Goal: Transaction & Acquisition: Purchase product/service

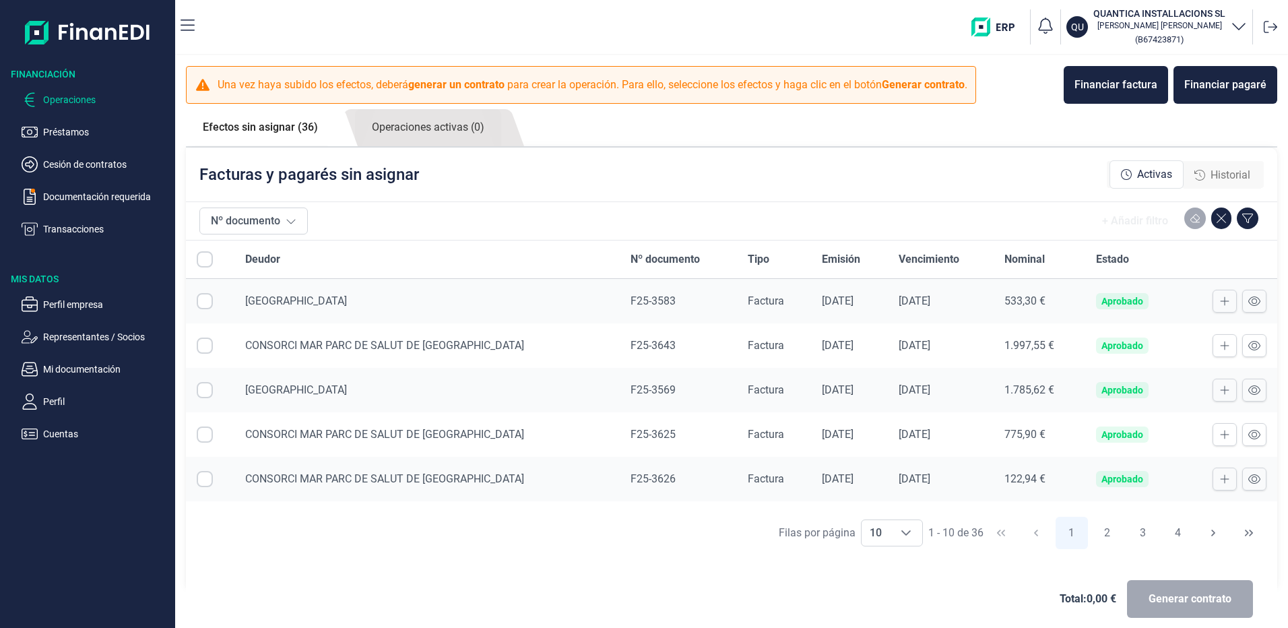
click at [1204, 170] on div "Historial" at bounding box center [1222, 175] width 56 height 16
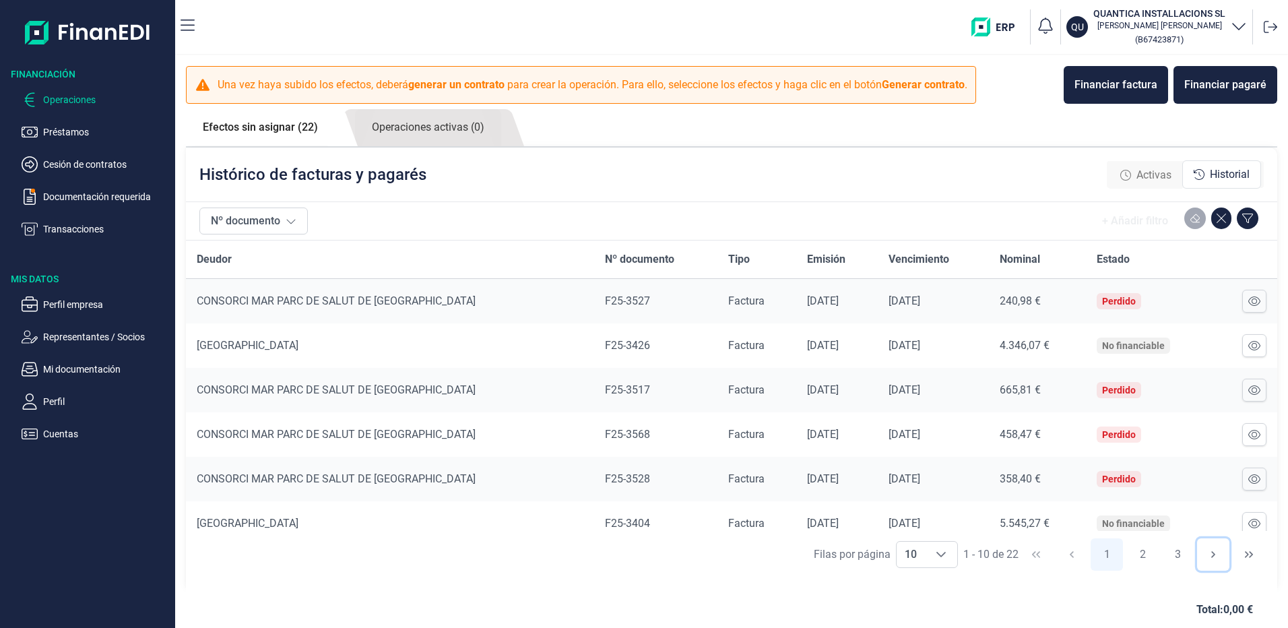
click at [1211, 557] on icon "Next Page" at bounding box center [1213, 554] width 11 height 11
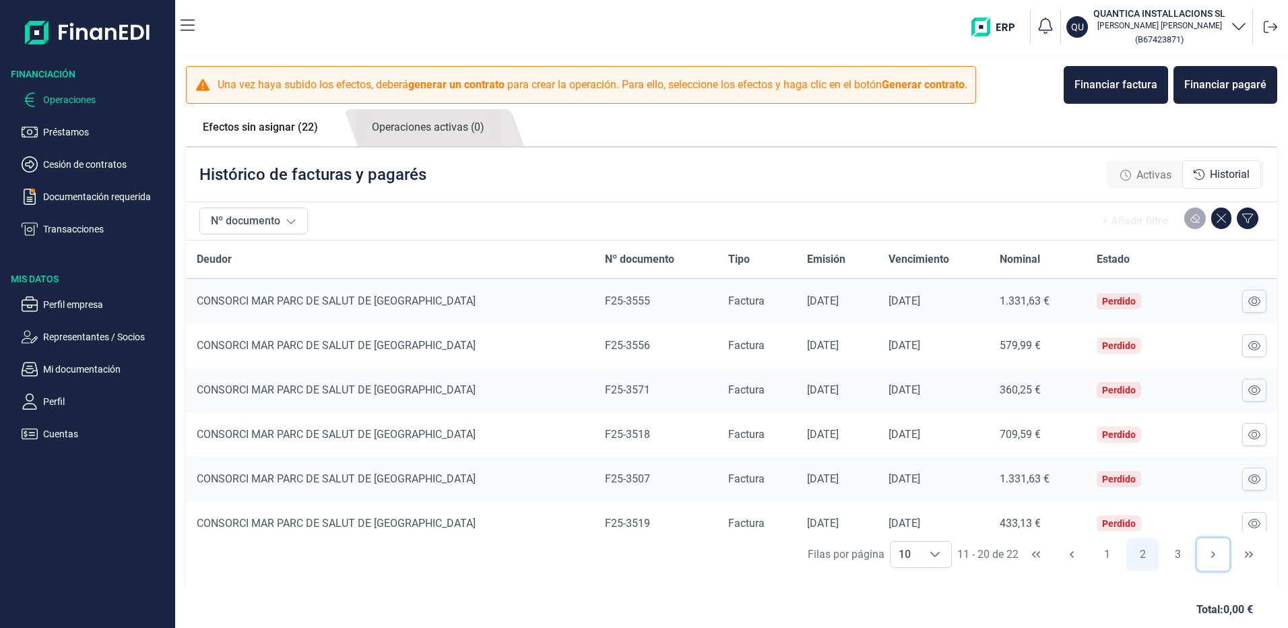
click at [1211, 557] on icon "Next Page" at bounding box center [1213, 554] width 11 height 11
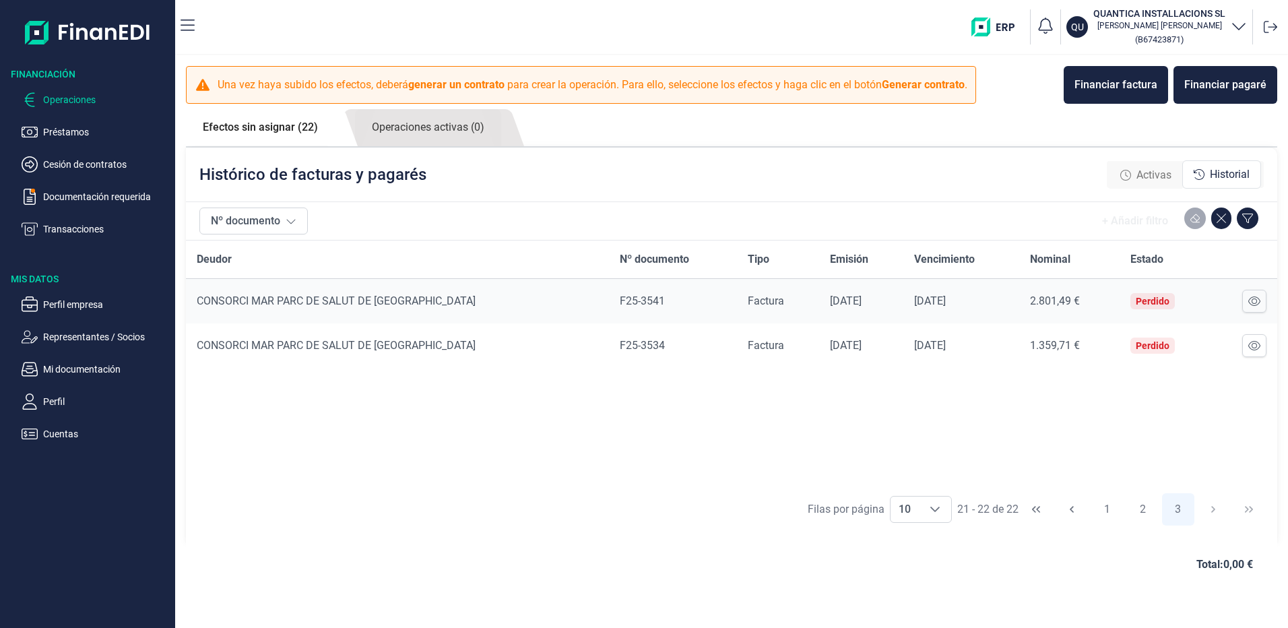
click at [1211, 557] on span "Total: 0,00 €" at bounding box center [1224, 564] width 57 height 16
click at [1142, 513] on button "2" at bounding box center [1142, 509] width 32 height 32
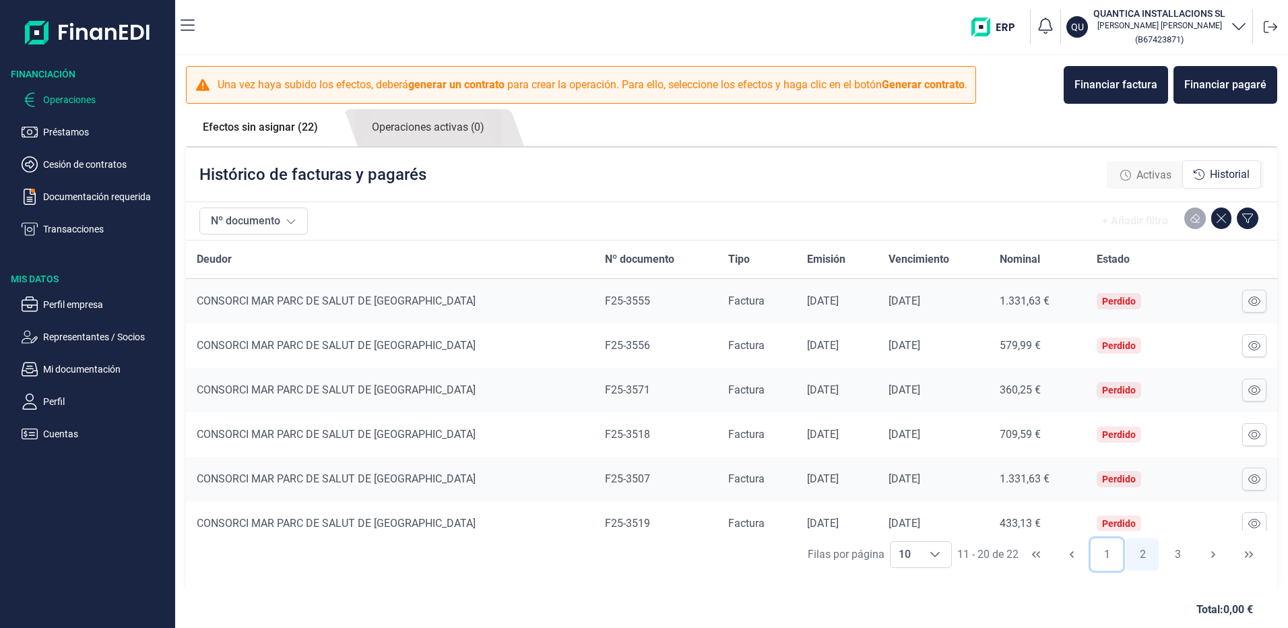
click at [1101, 552] on button "1" at bounding box center [1106, 554] width 32 height 32
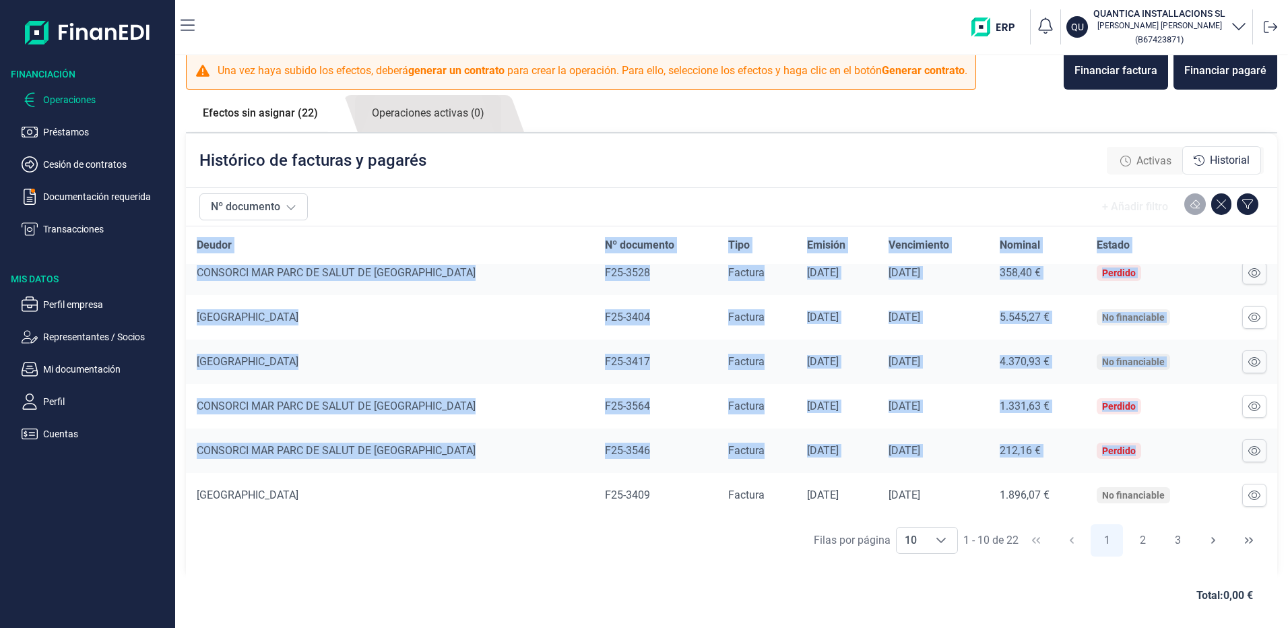
scroll to position [193, 0]
drag, startPoint x: 197, startPoint y: 259, endPoint x: 1163, endPoint y: 496, distance: 994.1
click at [1163, 496] on table "Deudor Nº documento Tipo Emisión Vencimiento Nominal Estado CONSORCI MAR [GEOGR…" at bounding box center [731, 275] width 1091 height 483
copy table "Loremi Do sitametco Adip Elitsed Doeiusmodte Incidid Utlabo ETDOLORE MAG ALIQ E…"
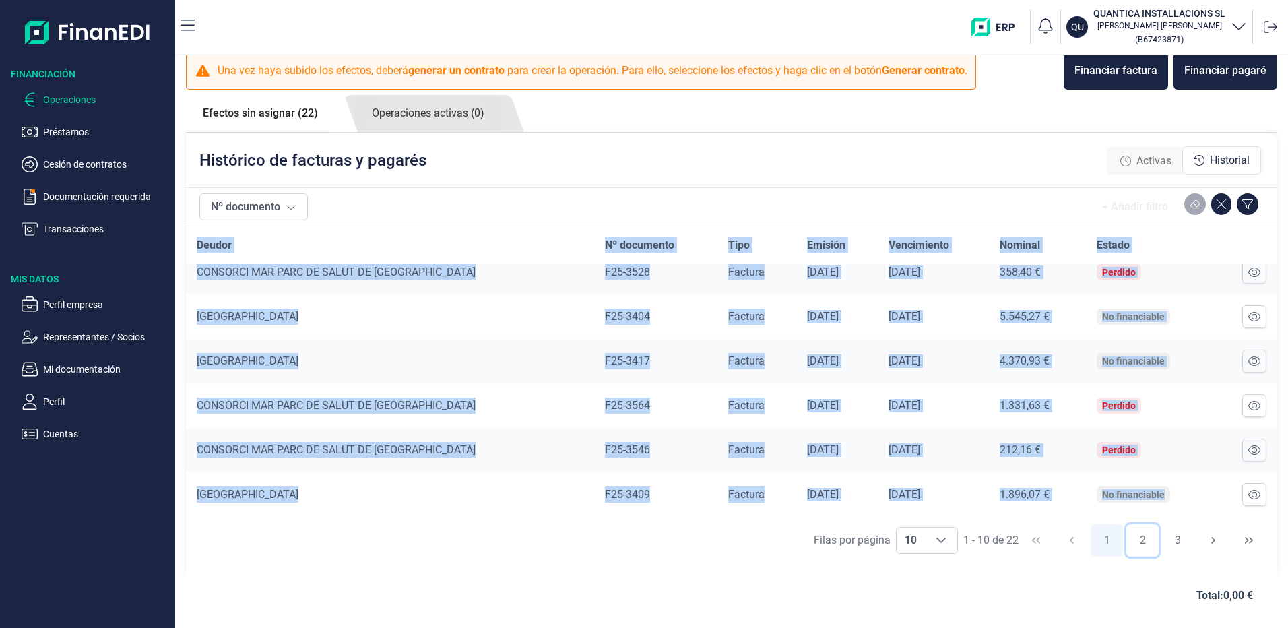
click at [1140, 541] on button "2" at bounding box center [1142, 540] width 32 height 32
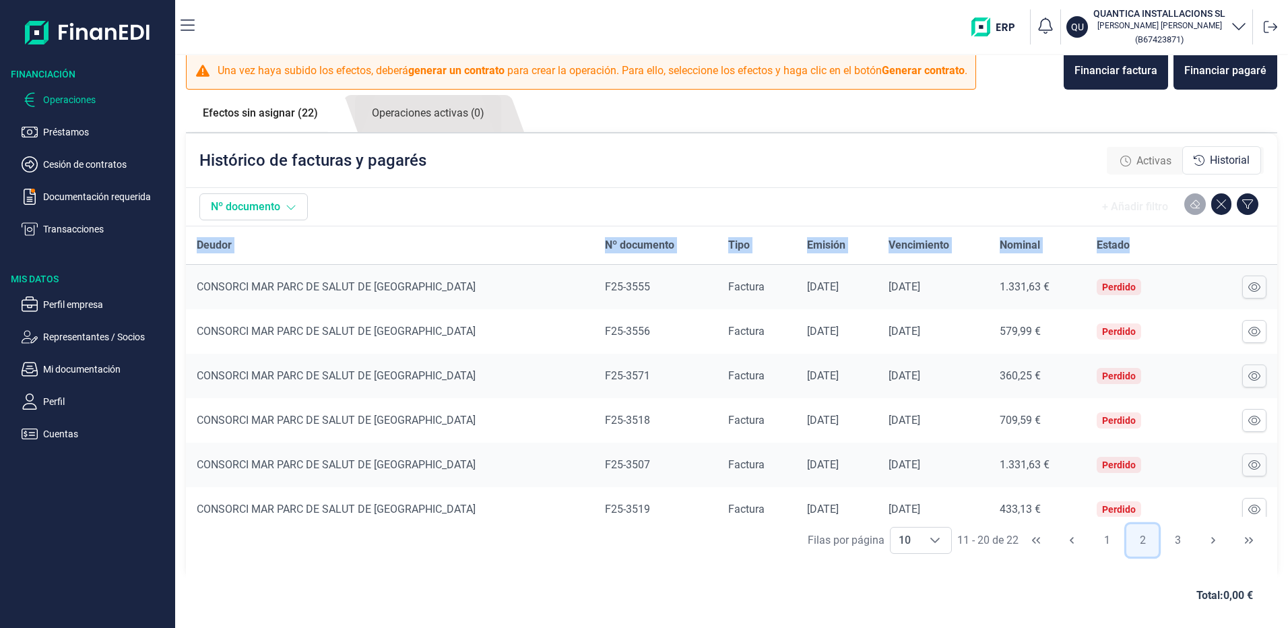
scroll to position [0, 0]
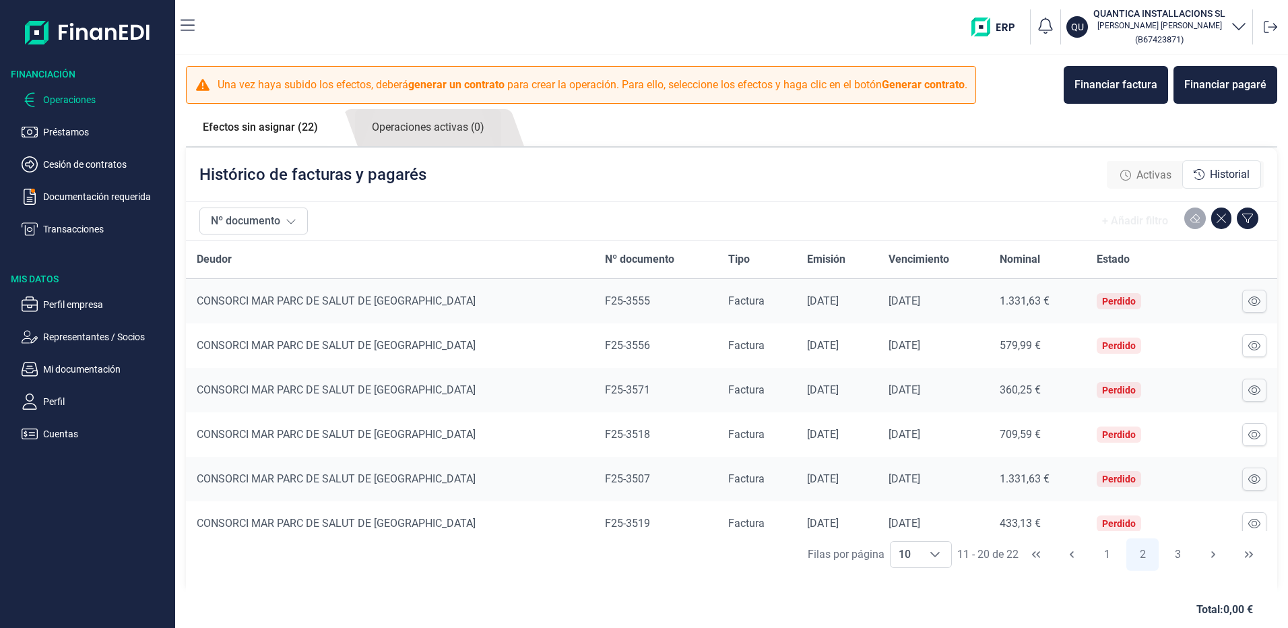
click at [196, 255] on th "Deudor" at bounding box center [390, 259] width 408 height 38
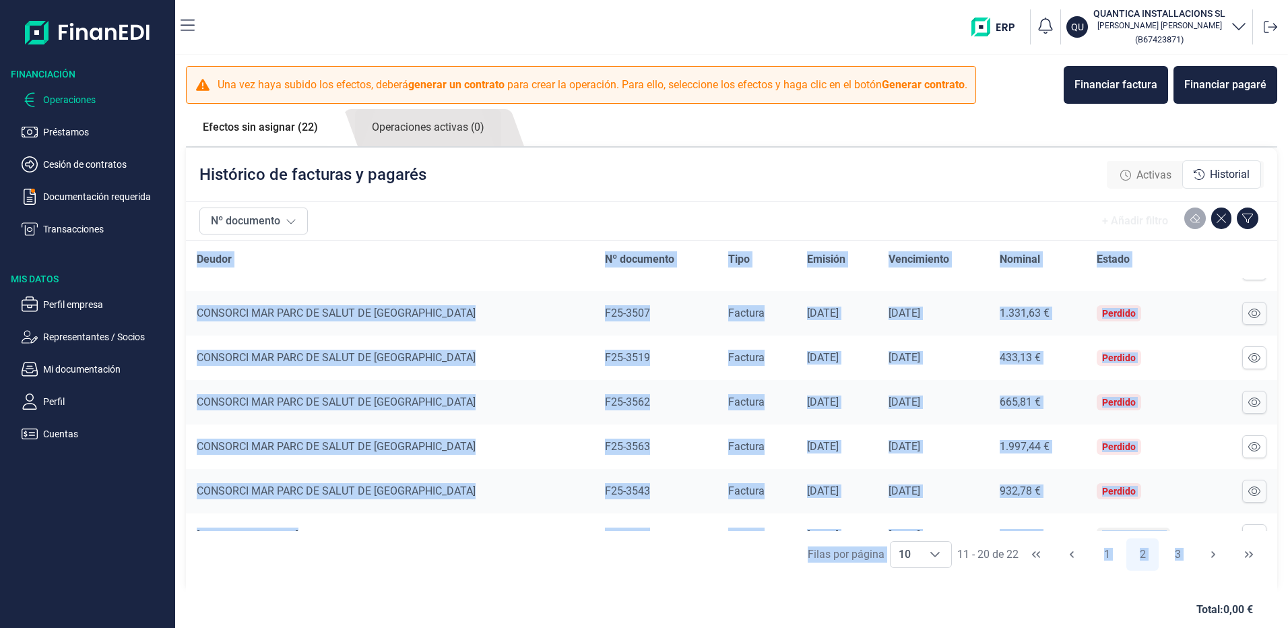
scroll to position [14, 0]
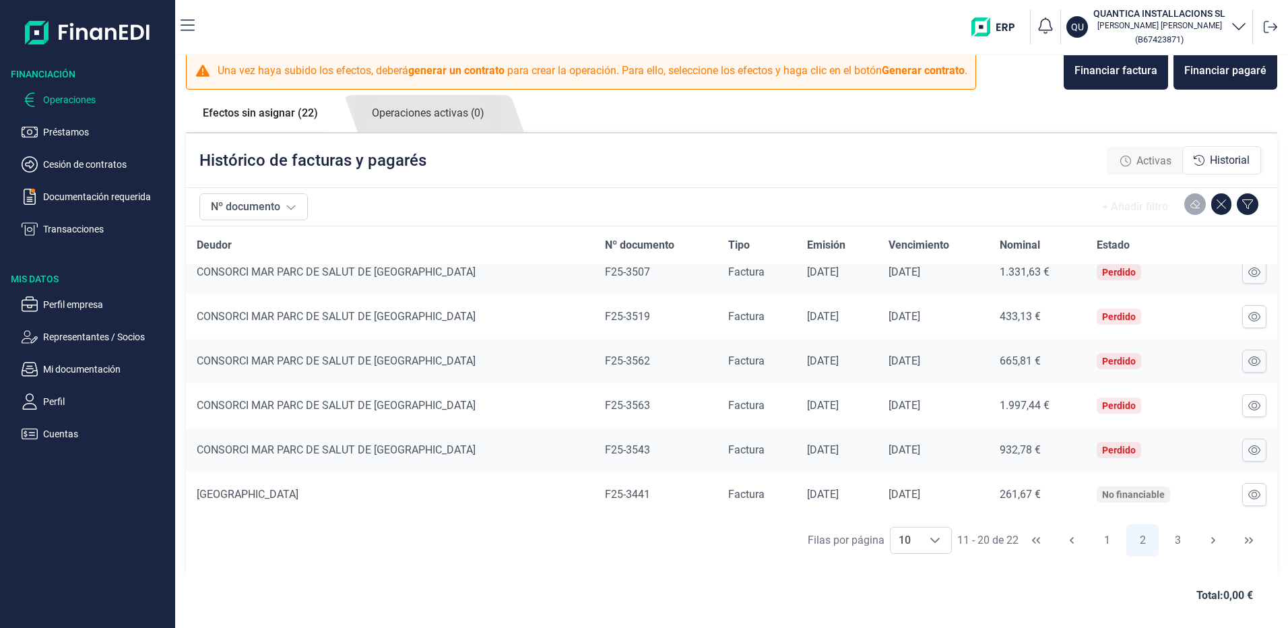
drag, startPoint x: 198, startPoint y: 259, endPoint x: 1231, endPoint y: 517, distance: 1064.3
click at [1231, 517] on div "Deudor Nº documento Tipo Emisión Vencimiento Nominal Estado CONSORCI MAR PARC D…" at bounding box center [731, 371] width 1091 height 290
copy thead
click at [1171, 540] on button "3" at bounding box center [1178, 540] width 32 height 32
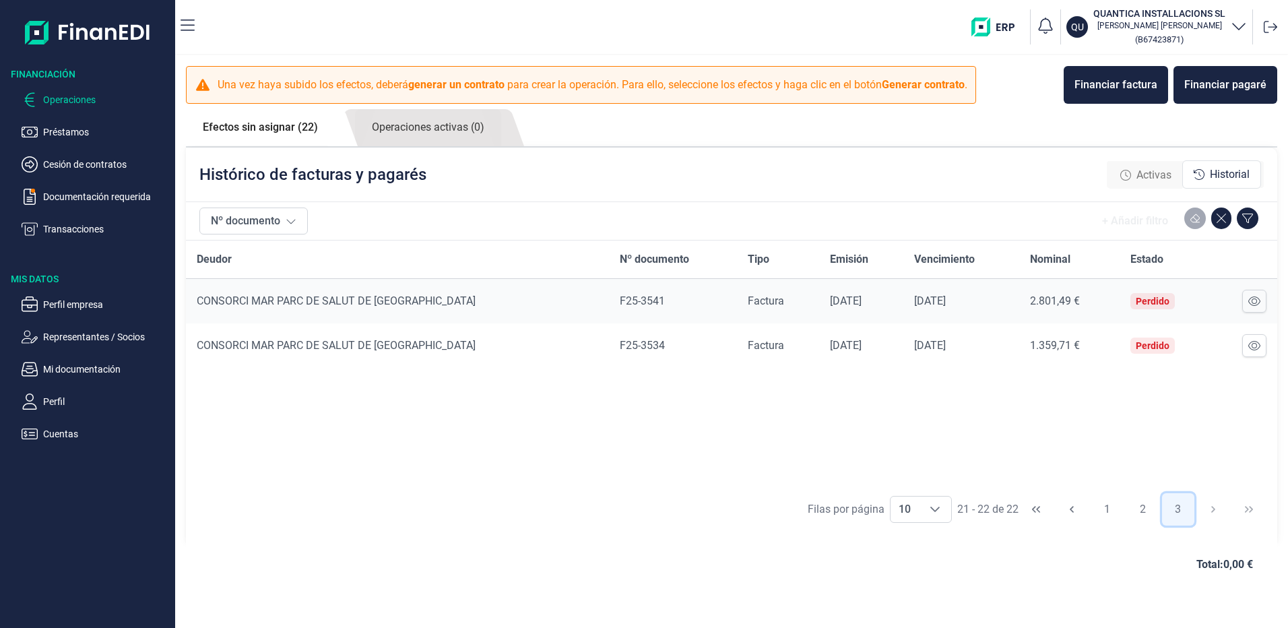
scroll to position [0, 0]
copy thead
click at [436, 385] on div "Deudor Nº documento Tipo Emisión Vencimiento Nominal Estado CONSORCI MAR PARC D…" at bounding box center [731, 362] width 1091 height 245
click at [1130, 88] on div "Financiar factura" at bounding box center [1115, 85] width 83 height 16
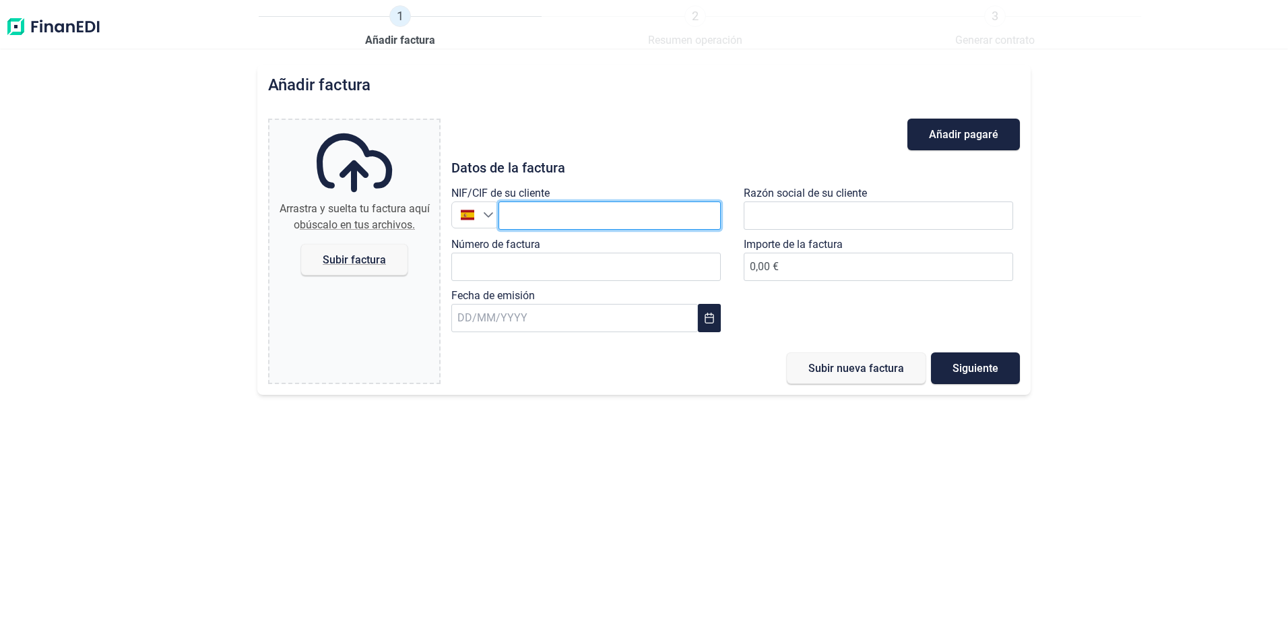
click at [527, 217] on input "text" at bounding box center [609, 215] width 222 height 28
paste input "R2802790B"
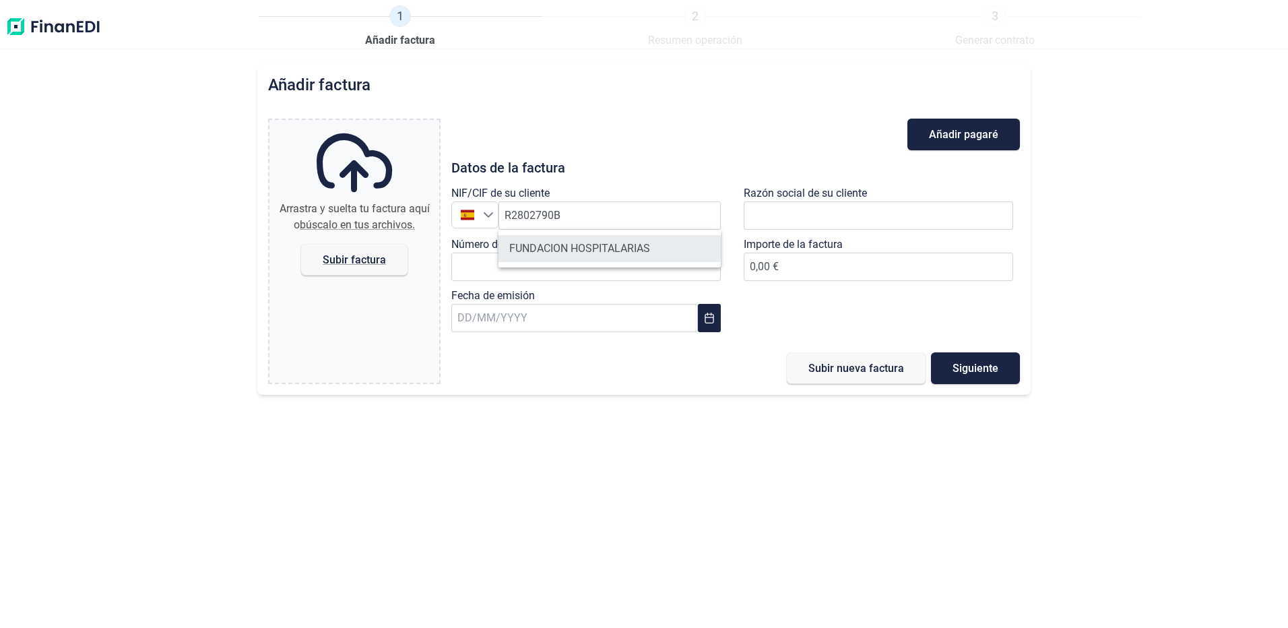
click at [631, 252] on li "FUNDACION HOSPITALARIAS" at bounding box center [609, 248] width 222 height 27
type input "R2802790B"
type input "FUNDACION HOSPITALARIAS"
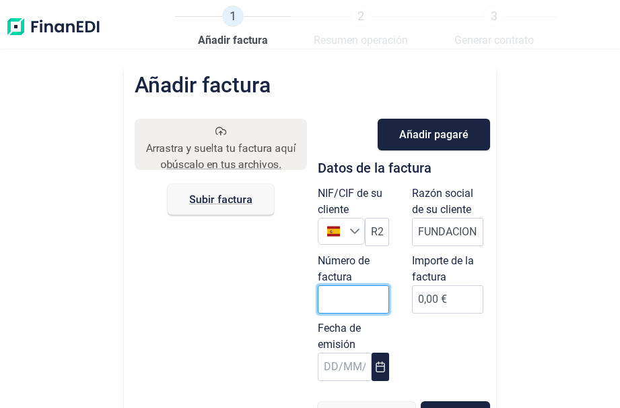
click at [356, 302] on input "Número de factura" at bounding box center [353, 299] width 71 height 28
type input "f"
type input "F25-3682"
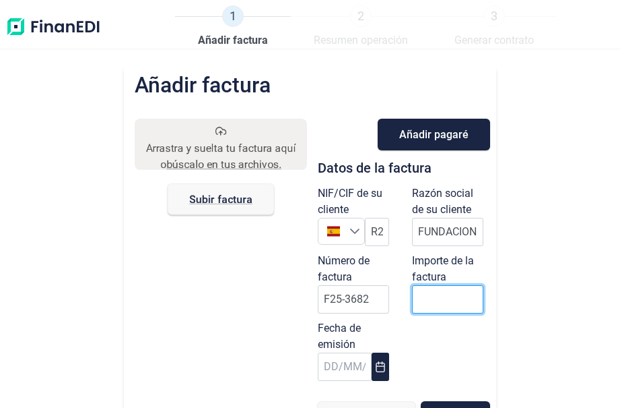
type input "1"
type input "1.284,05 €"
click at [372, 368] on button "Choose Date" at bounding box center [381, 366] width 18 height 28
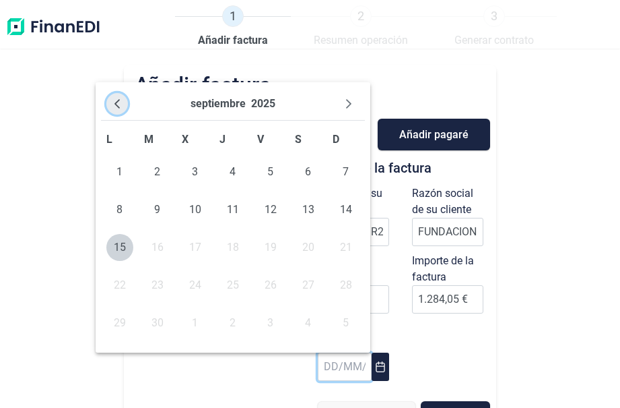
click at [117, 95] on button "Previous Month" at bounding box center [117, 104] width 22 height 22
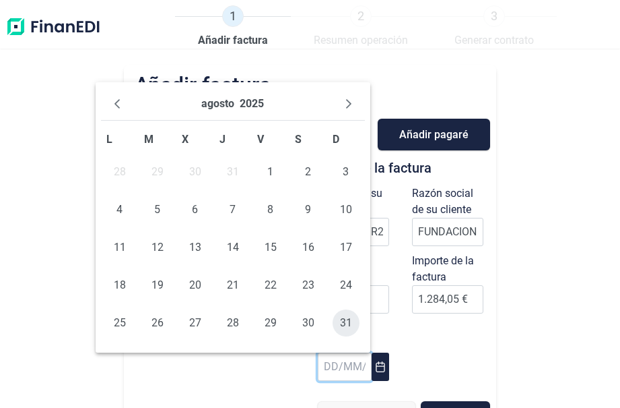
click at [350, 325] on span "31" at bounding box center [346, 322] width 27 height 27
type input "[DATE]"
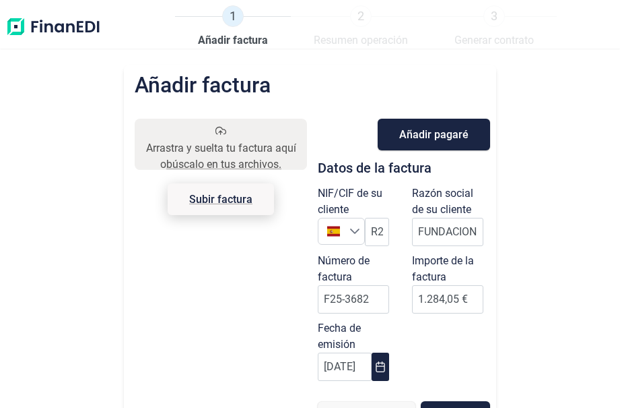
click at [232, 199] on span "Subir factura" at bounding box center [220, 199] width 63 height 10
click at [232, 123] on input "Arrastra y suelta tu factura aquí o búscalo en tus archivos. Subir factura" at bounding box center [221, 121] width 172 height 4
type input "C:\fakepath\F25-3682 FUNDACIÓ HOSPITALÀRIES.pdf"
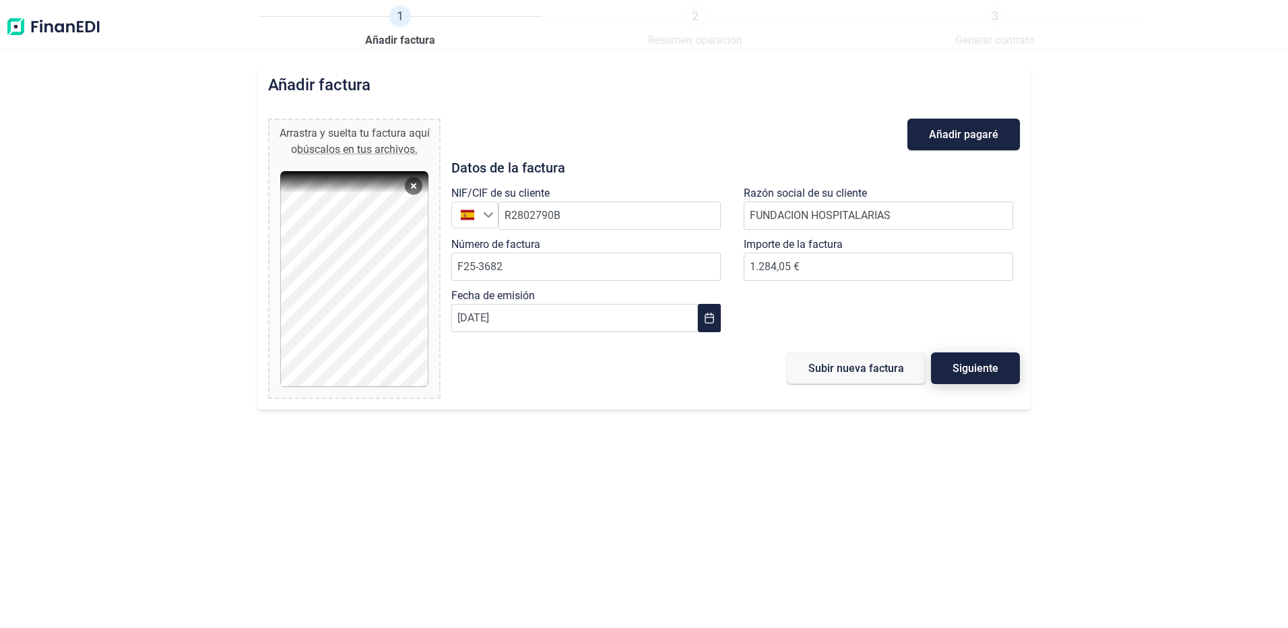
click at [962, 377] on button "Siguiente" at bounding box center [975, 368] width 89 height 32
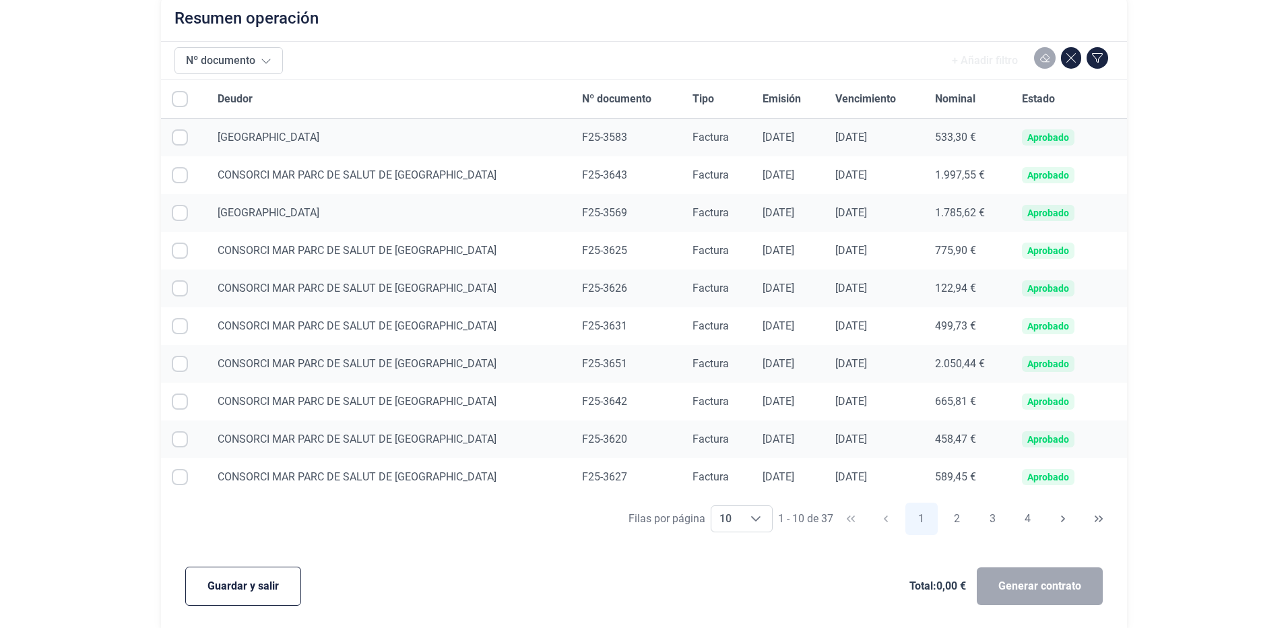
scroll to position [113, 0]
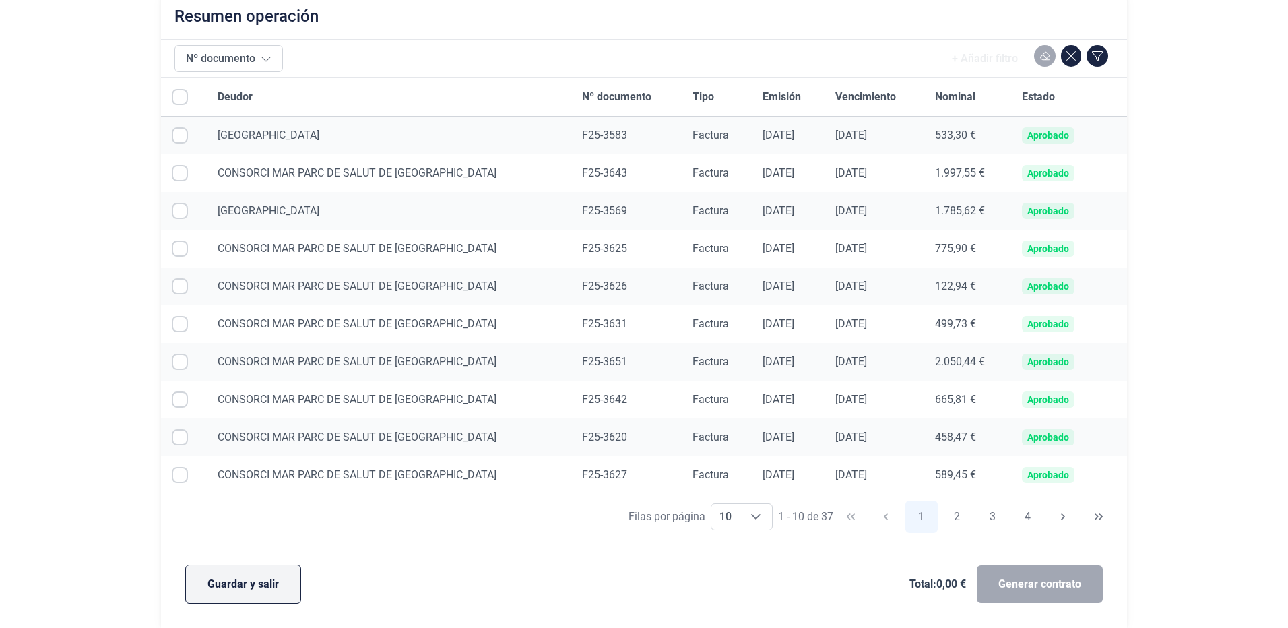
click at [268, 585] on span "Guardar y salir" at bounding box center [242, 584] width 71 height 16
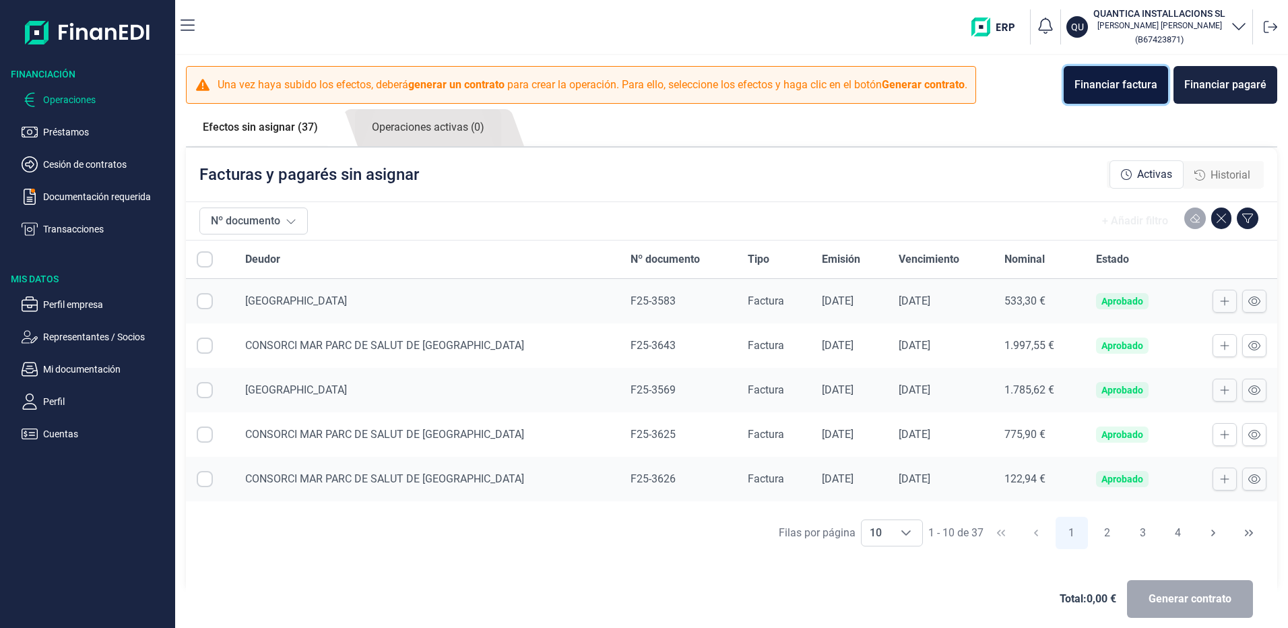
click at [1119, 82] on div "Financiar factura" at bounding box center [1115, 85] width 83 height 16
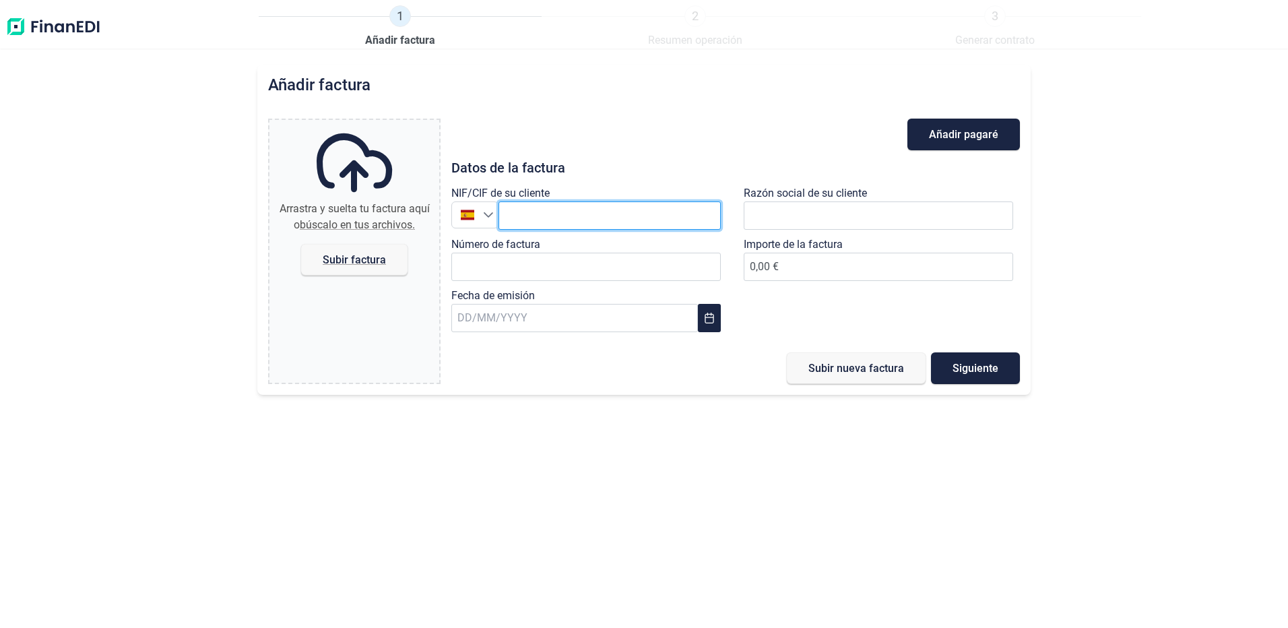
click at [523, 214] on input "text" at bounding box center [609, 215] width 222 height 28
paste input "ESS0800471E"
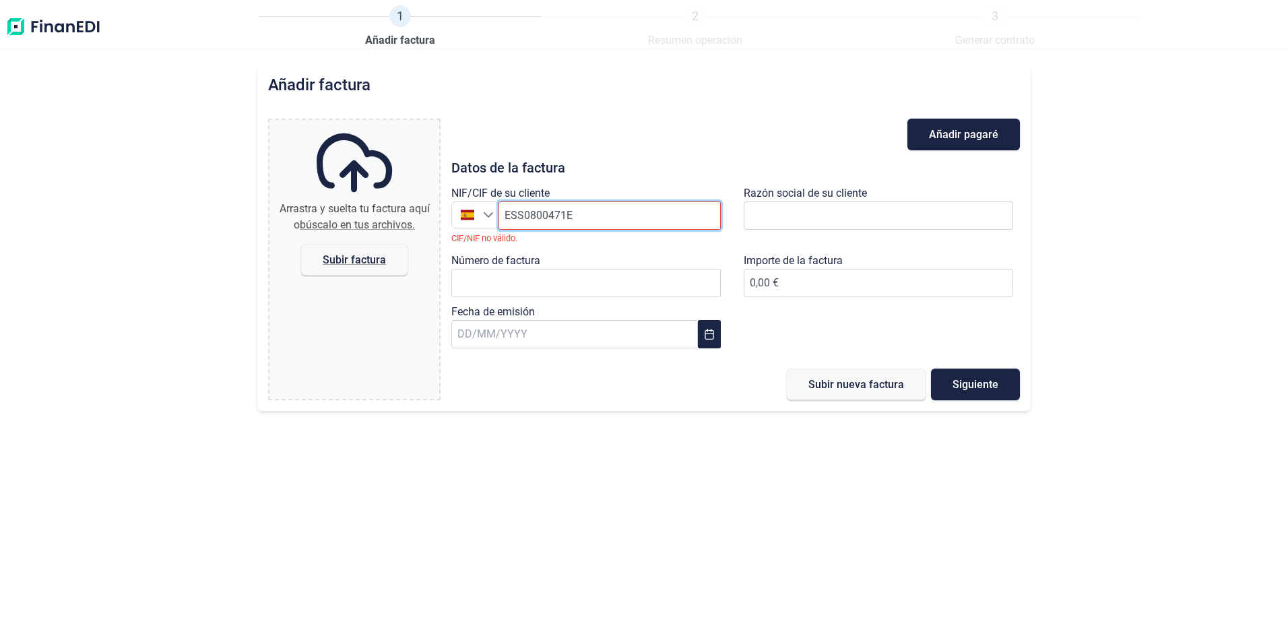
click at [513, 218] on input "ESS0800471E" at bounding box center [609, 215] width 222 height 28
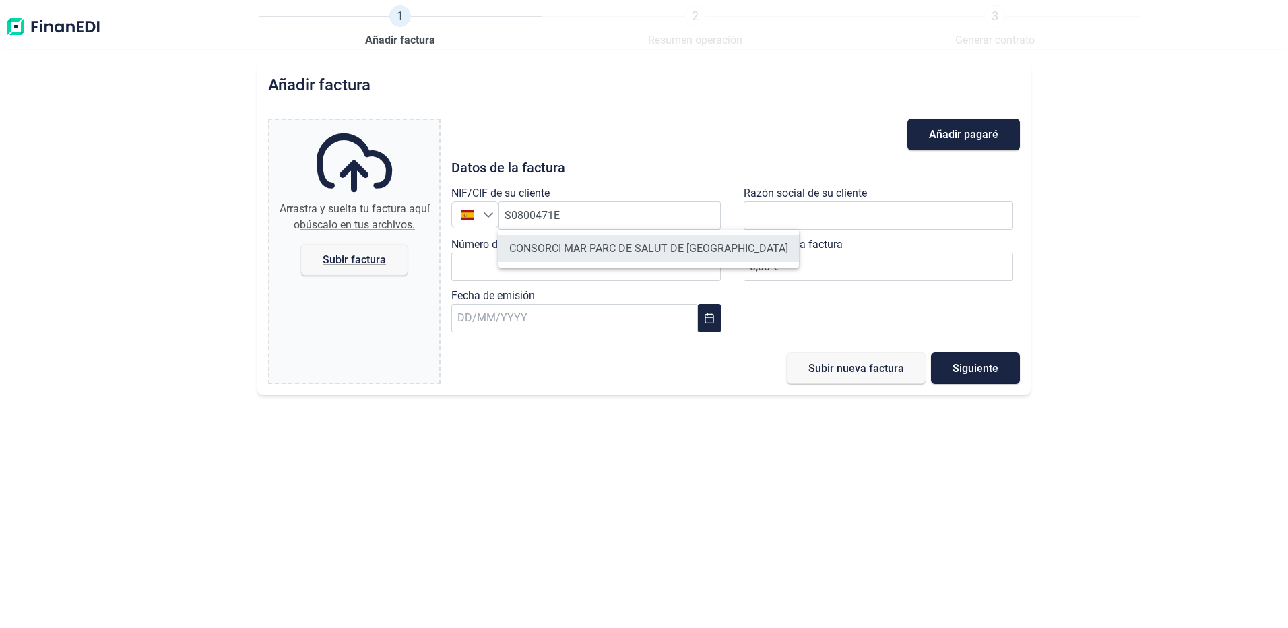
click at [594, 253] on li "CONSORCI MAR PARC DE SALUT DE [GEOGRAPHIC_DATA]" at bounding box center [648, 248] width 300 height 27
type input "S0800471E"
type input "CONSORCI MAR PARC DE SALUT DE [GEOGRAPHIC_DATA]"
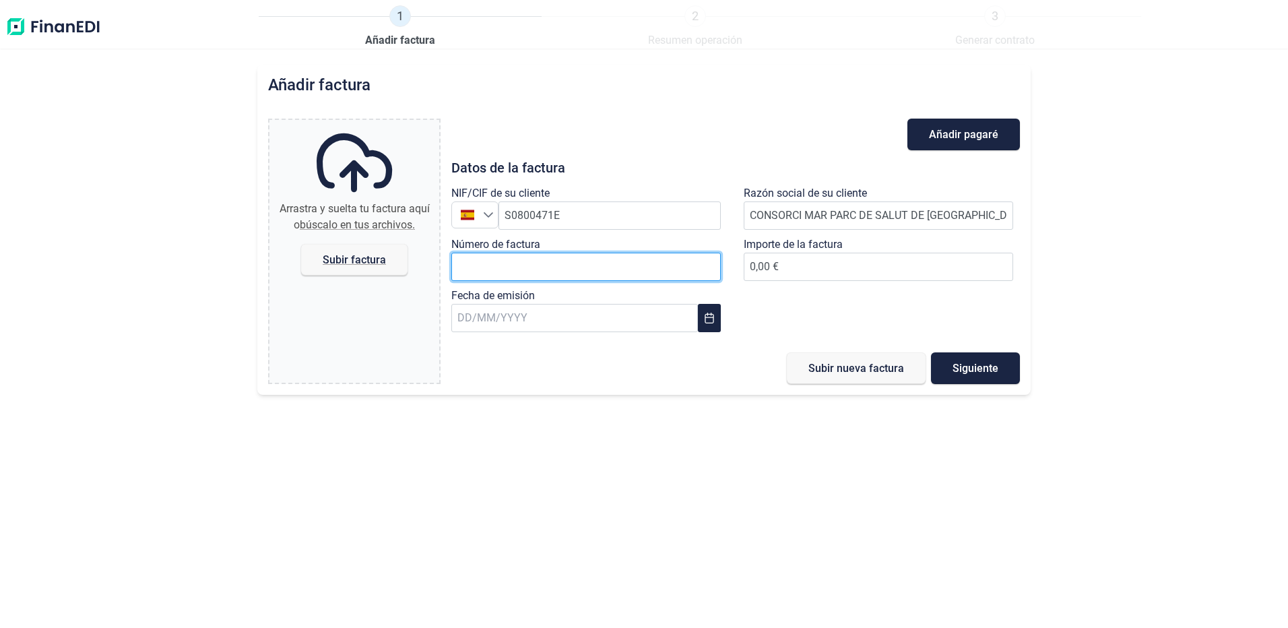
click at [482, 267] on input "Número de factura" at bounding box center [585, 267] width 269 height 28
type input "F25-3684"
click at [348, 257] on span "Subir factura" at bounding box center [354, 260] width 63 height 10
click at [348, 124] on input "Arrastra y suelta tu factura aquí o búscalo en tus archivos. Subir factura" at bounding box center [354, 122] width 170 height 4
type input "C:\fakepath\F25-3684 PSM.pdf"
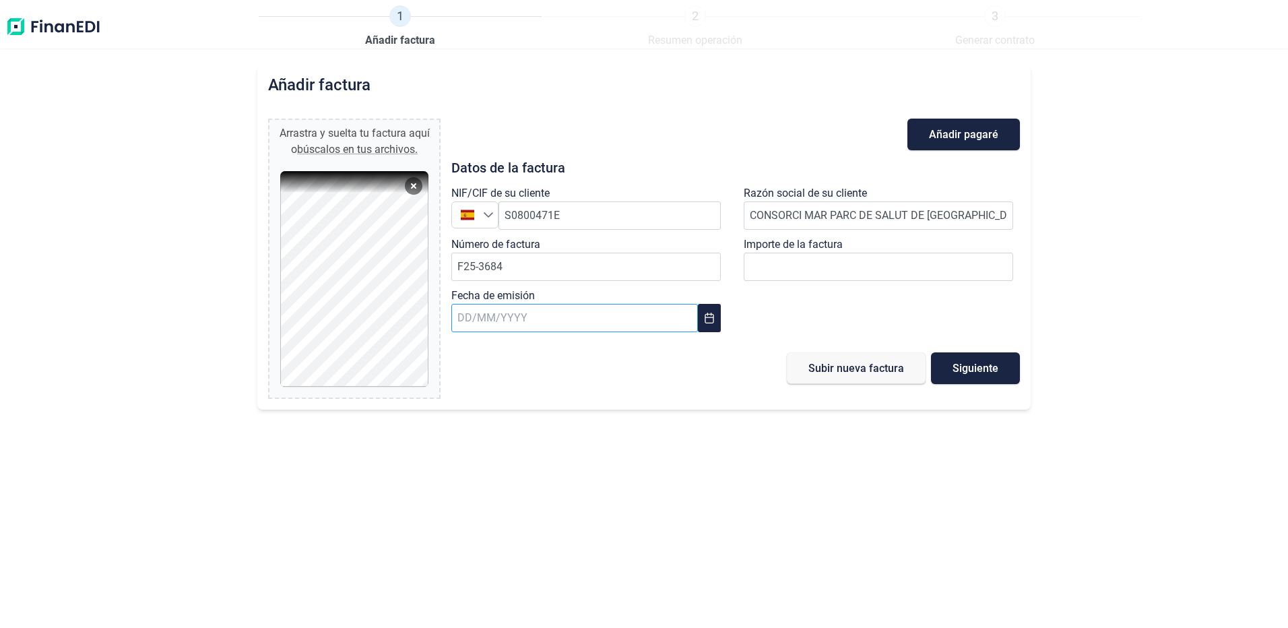
click at [591, 312] on input "text" at bounding box center [574, 318] width 246 height 28
click at [478, 356] on icon "Previous Month" at bounding box center [472, 353] width 11 height 11
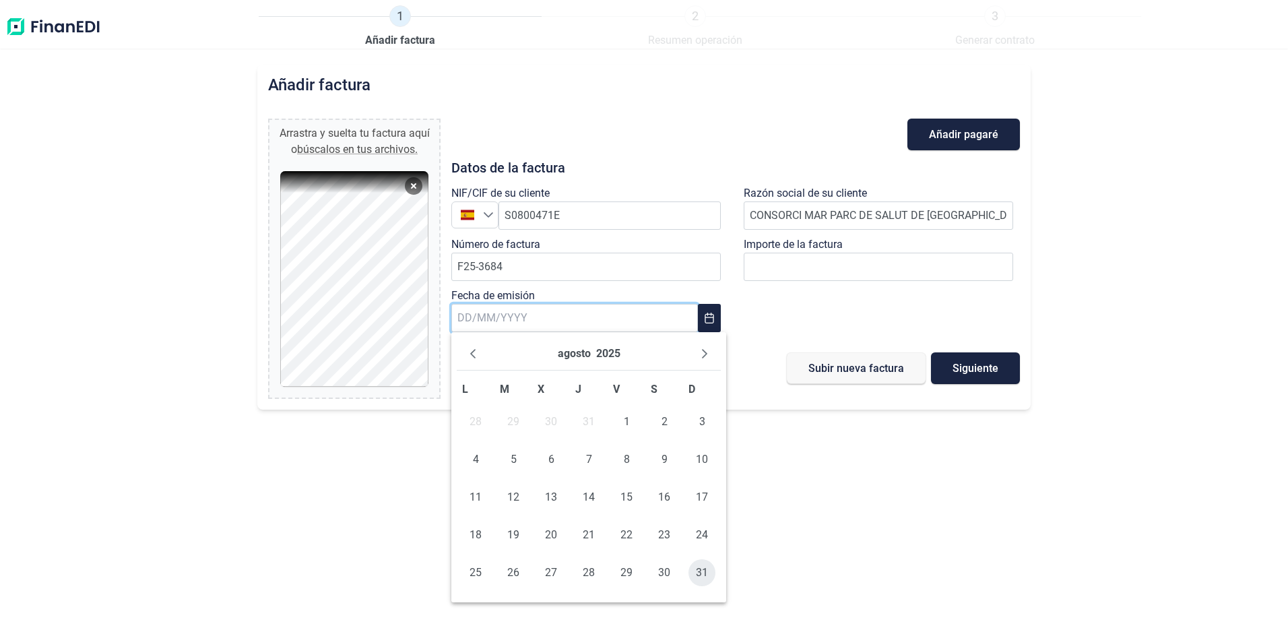
click at [697, 577] on span "31" at bounding box center [701, 572] width 27 height 27
type input "[DATE]"
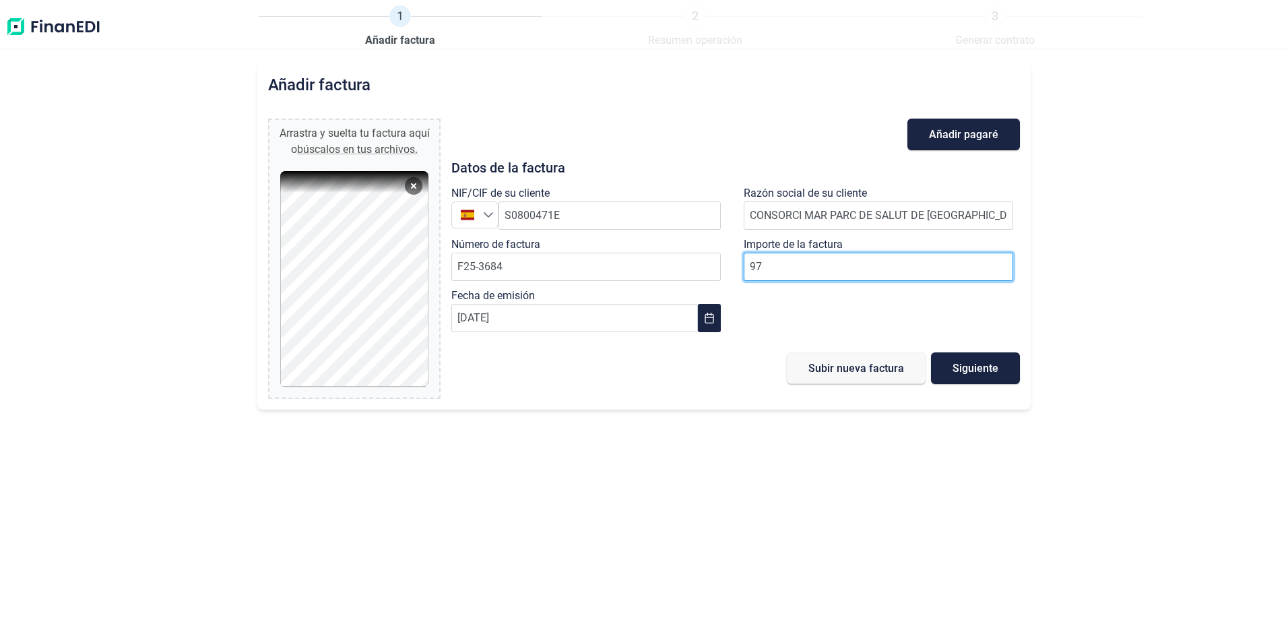
type input "976"
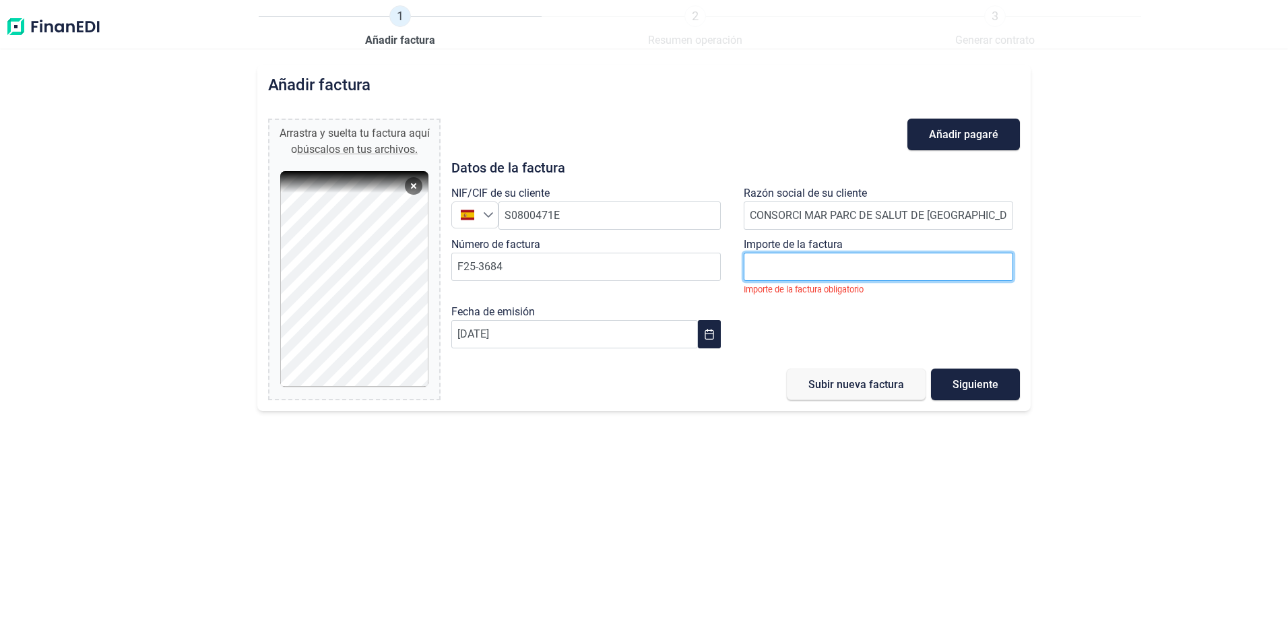
click at [846, 266] on input at bounding box center [878, 267] width 269 height 28
type input "976"
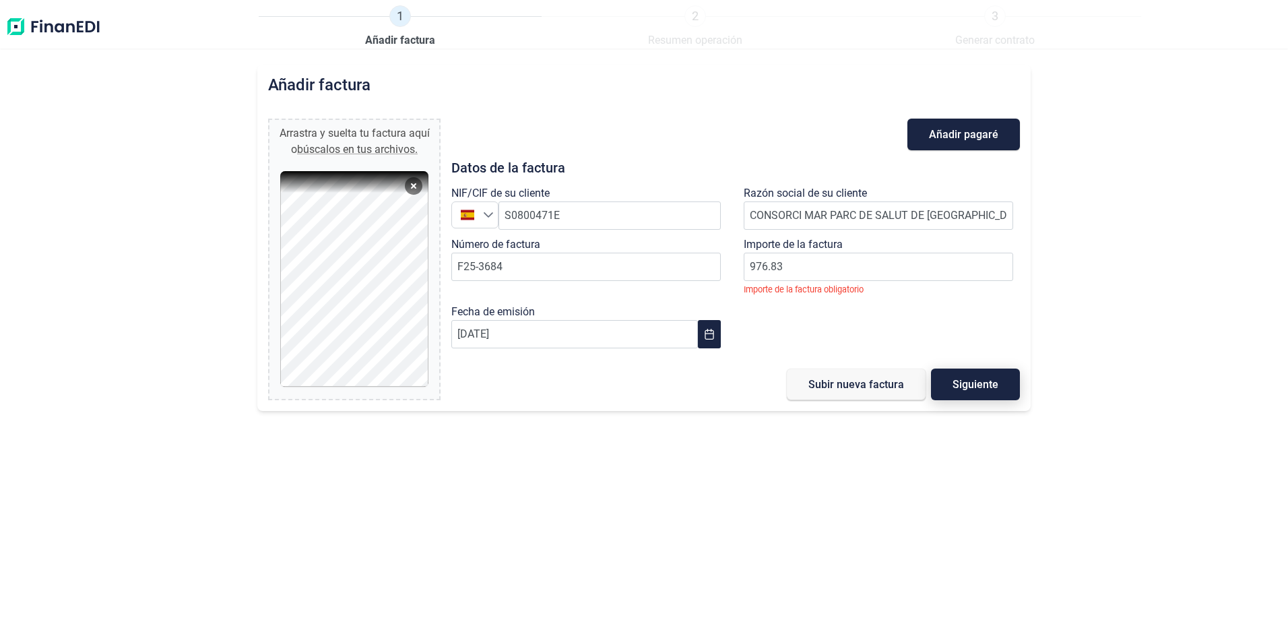
type input "976,83 €"
click at [965, 387] on div "Añadir pagaré Datos de la factura NIF/CIF de su cliente España España S0800471E…" at bounding box center [735, 260] width 568 height 282
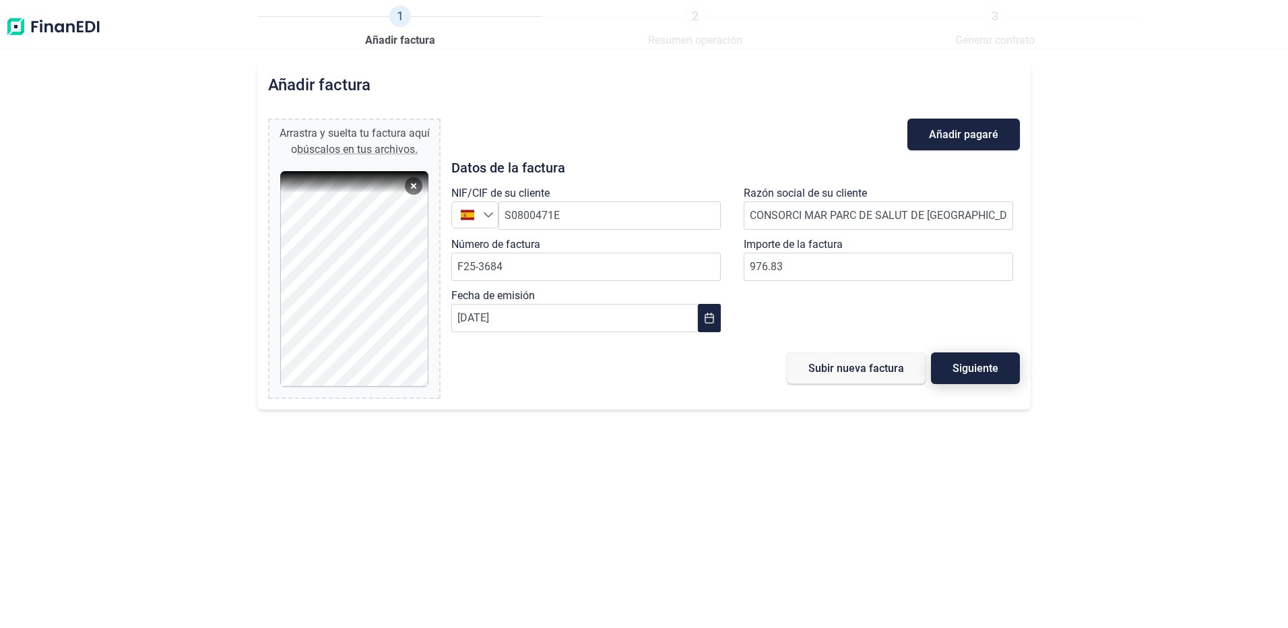
click at [961, 363] on span "Siguiente" at bounding box center [975, 368] width 46 height 10
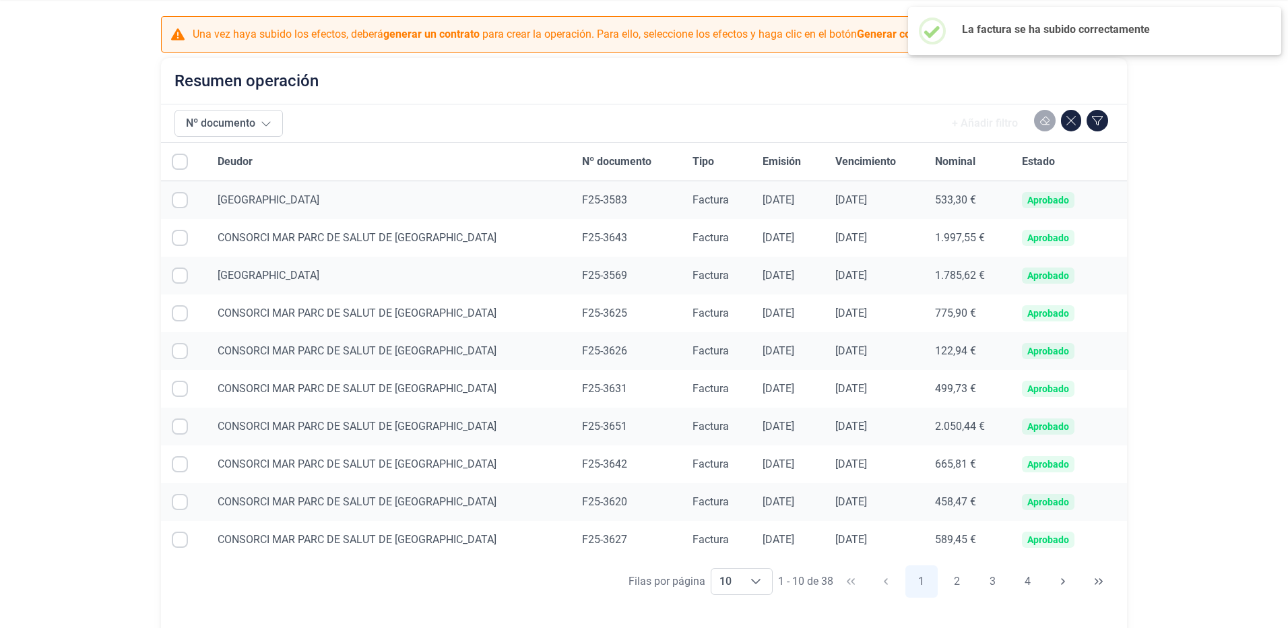
scroll to position [113, 0]
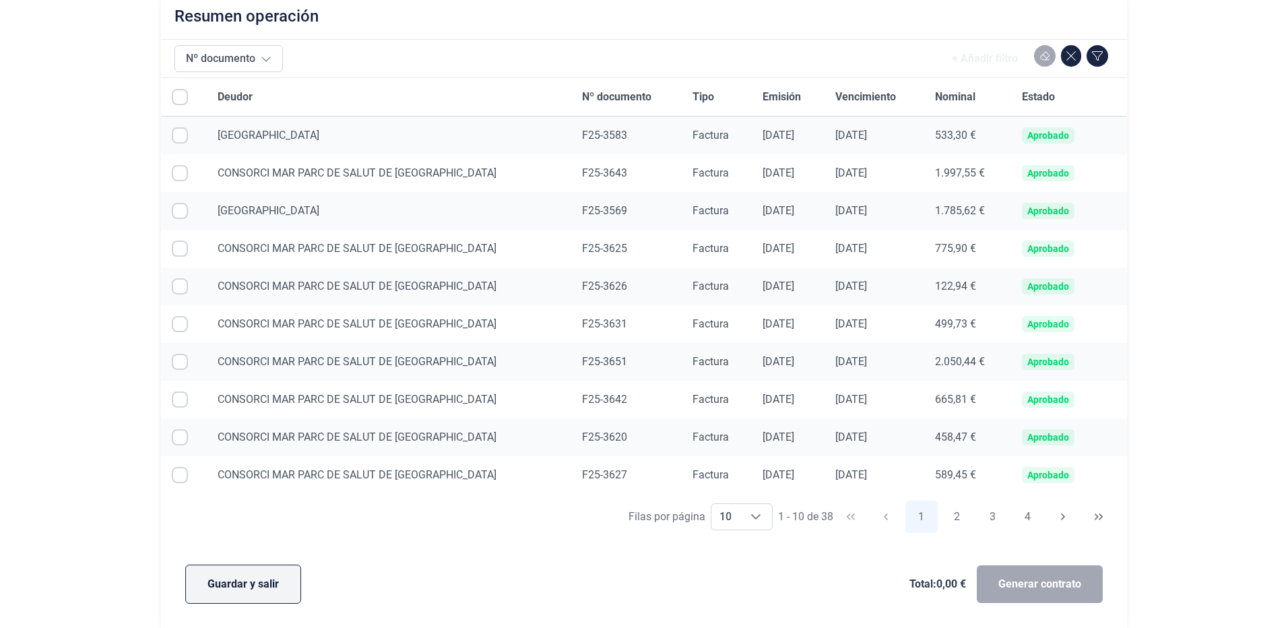
click at [236, 582] on span "Guardar y salir" at bounding box center [242, 584] width 71 height 16
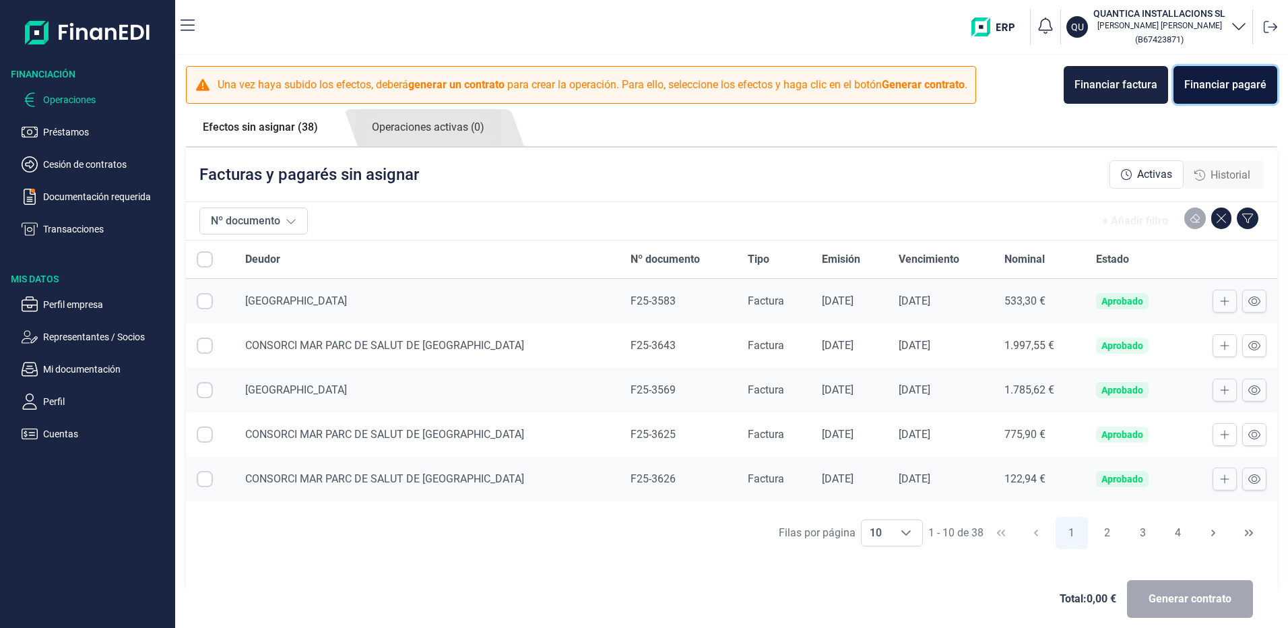
click at [1225, 88] on div "Financiar pagaré" at bounding box center [1225, 85] width 82 height 16
click at [1132, 94] on button "Financiar factura" at bounding box center [1116, 85] width 104 height 38
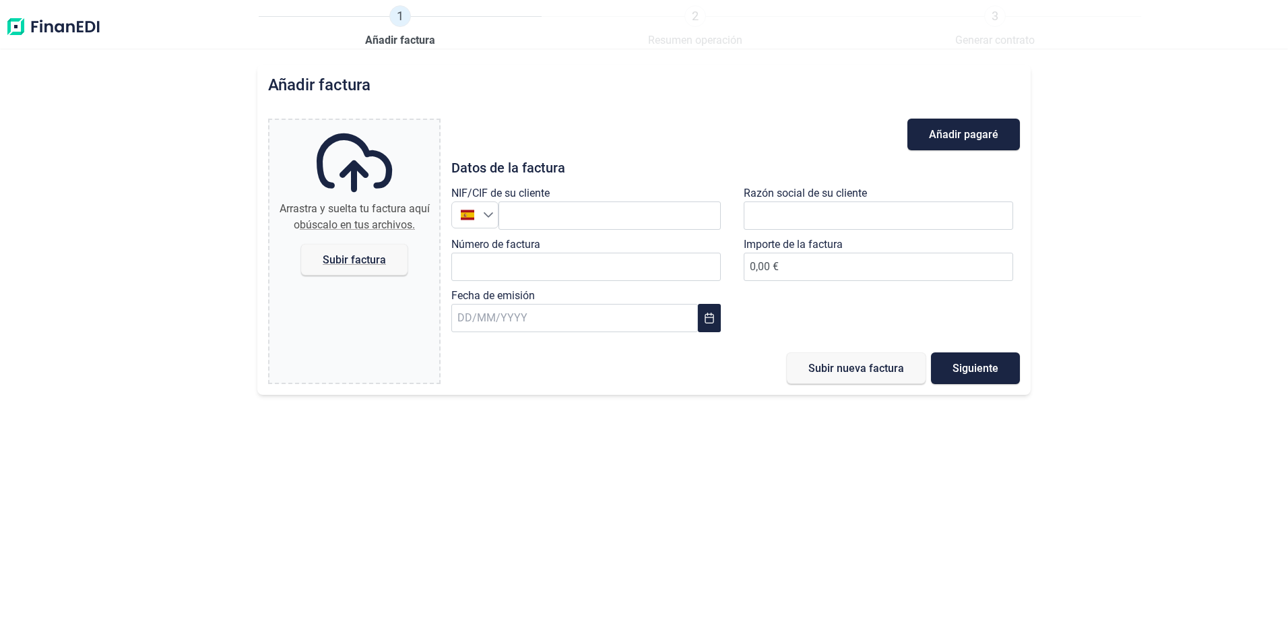
click at [527, 201] on label "NIF/CIF de su cliente" at bounding box center [500, 193] width 98 height 16
click at [530, 214] on input "text" at bounding box center [609, 215] width 222 height 28
paste input "ESS0800471E"
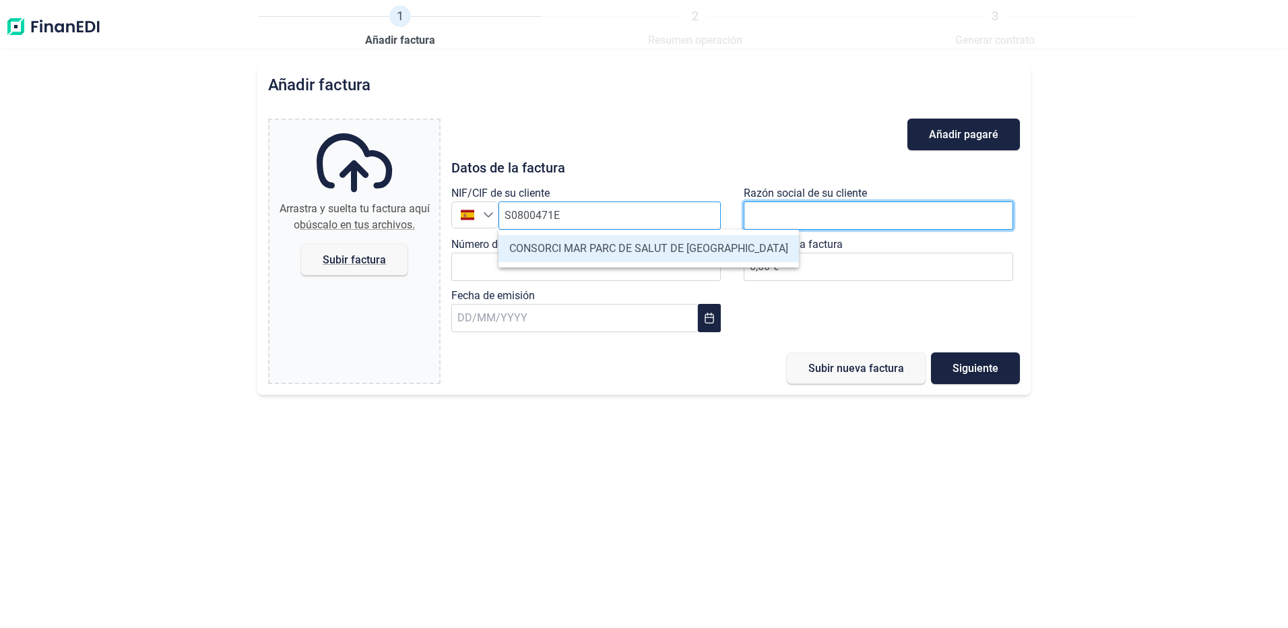
type input "S0800471E"
type input "CONSORCI MAR PARC DE SALUT DE [GEOGRAPHIC_DATA]"
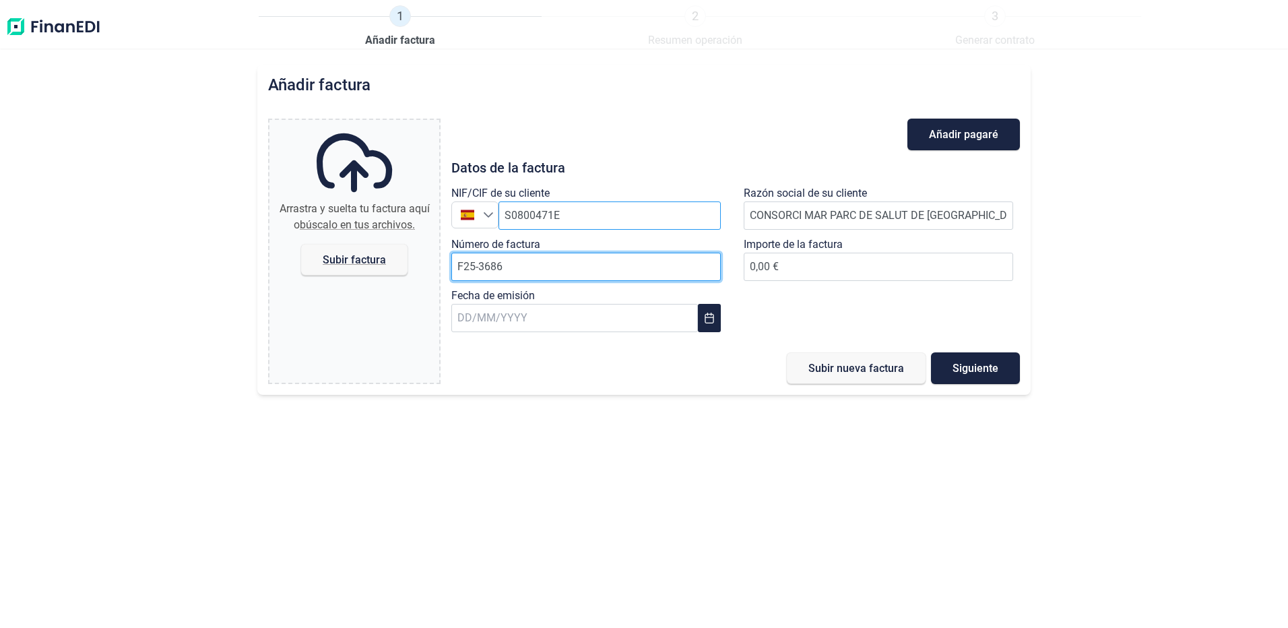
type input "F25-3686"
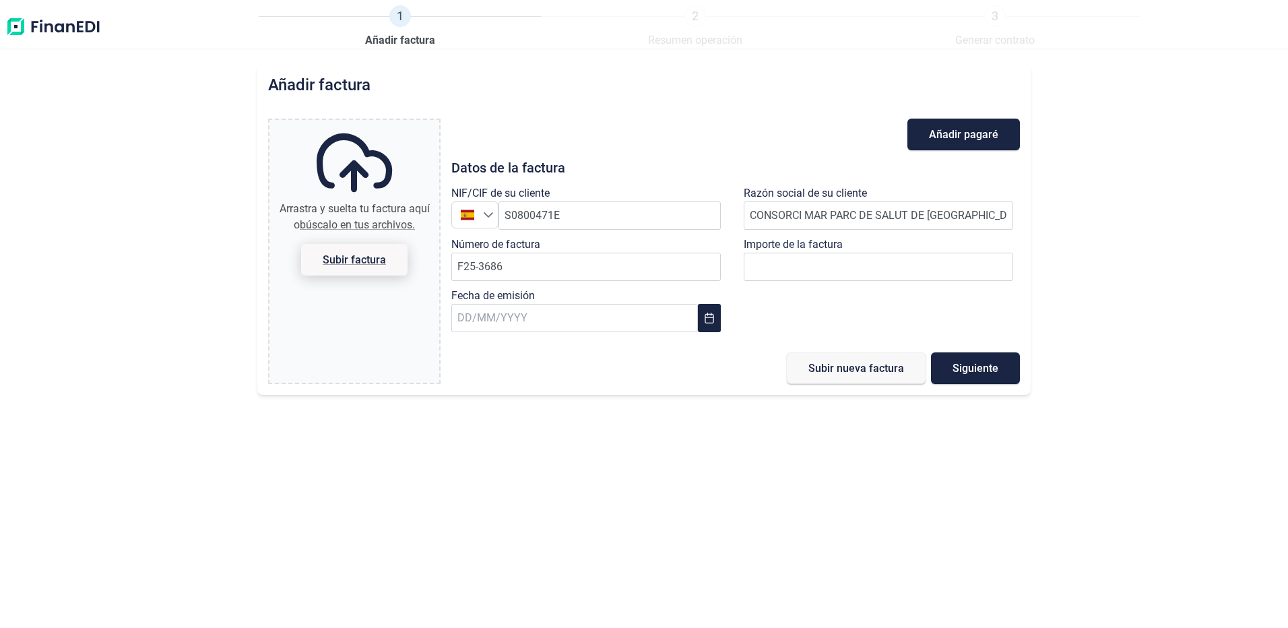
click at [354, 264] on span "Subir factura" at bounding box center [354, 260] width 63 height 10
click at [354, 124] on input "Arrastra y suelta tu factura aquí o búscalo en tus archivos. Subir factura" at bounding box center [354, 122] width 170 height 4
type input "C:\fakepath\F25-3686 PSM.pdf"
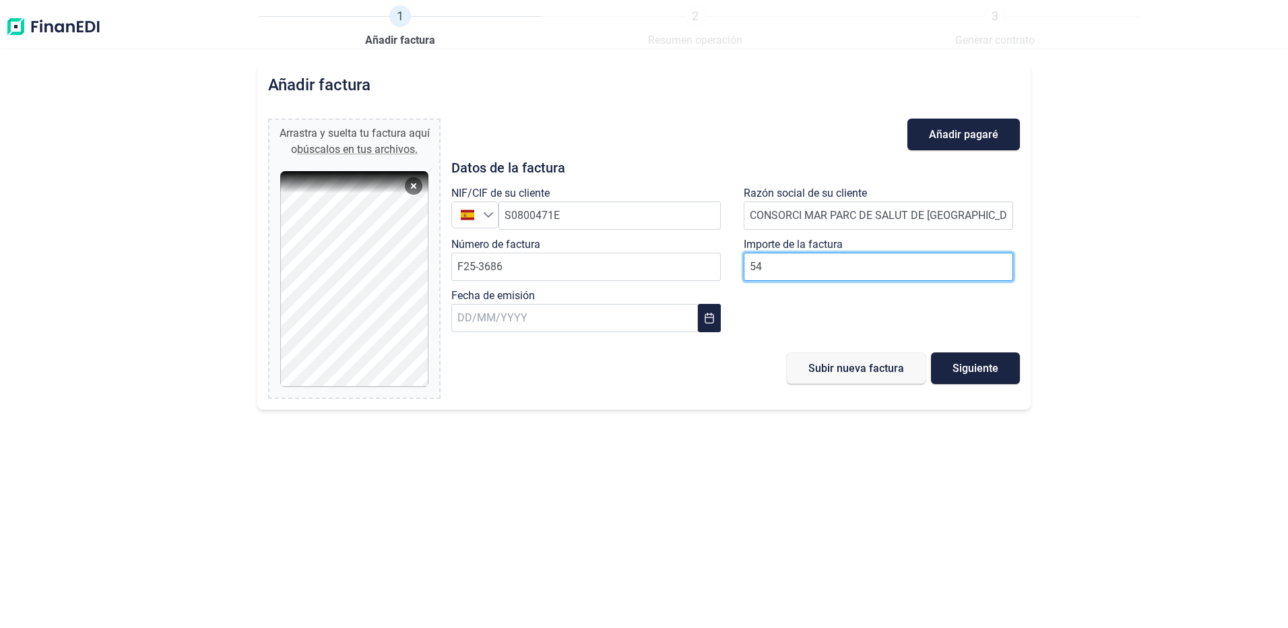
type input "547"
type input "547,95 €"
click at [511, 315] on input "text" at bounding box center [574, 318] width 246 height 28
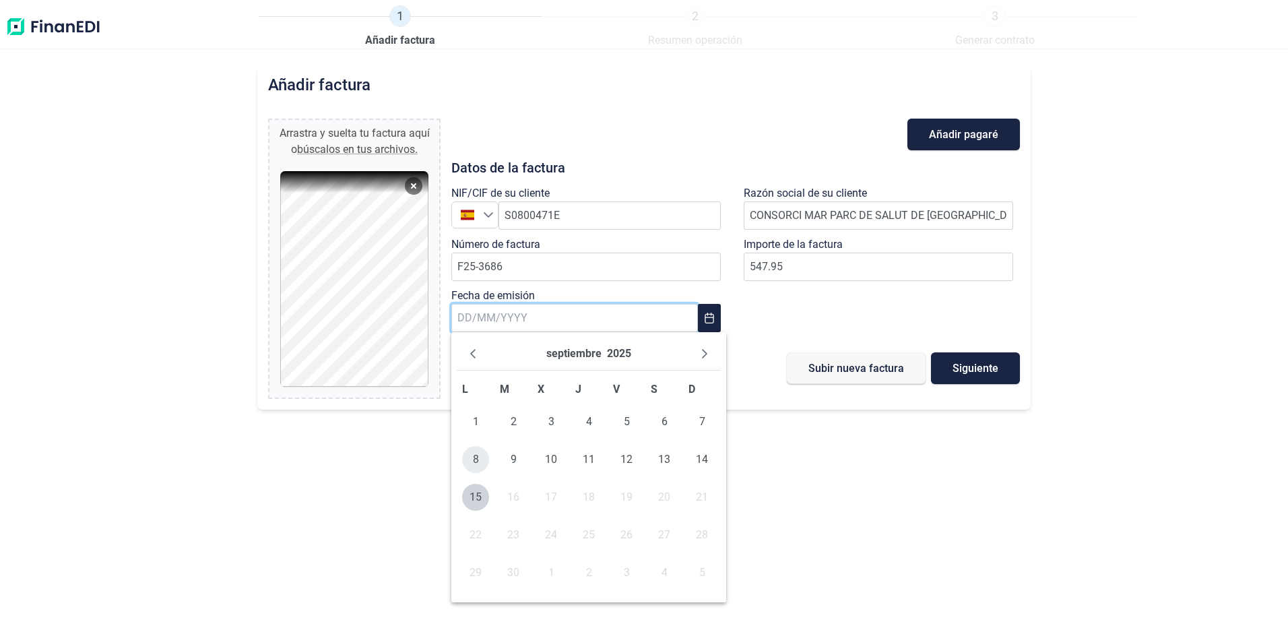
click at [478, 455] on span "8" at bounding box center [475, 459] width 27 height 27
type input "[DATE]"
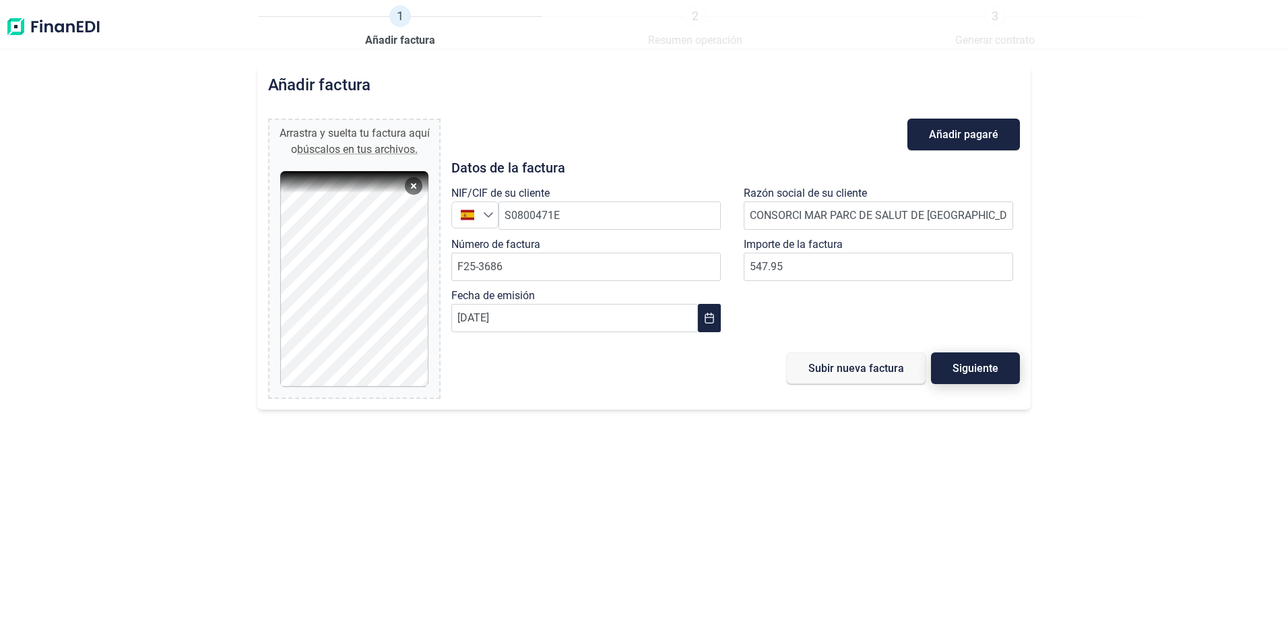
click at [955, 365] on span "Siguiente" at bounding box center [975, 368] width 46 height 10
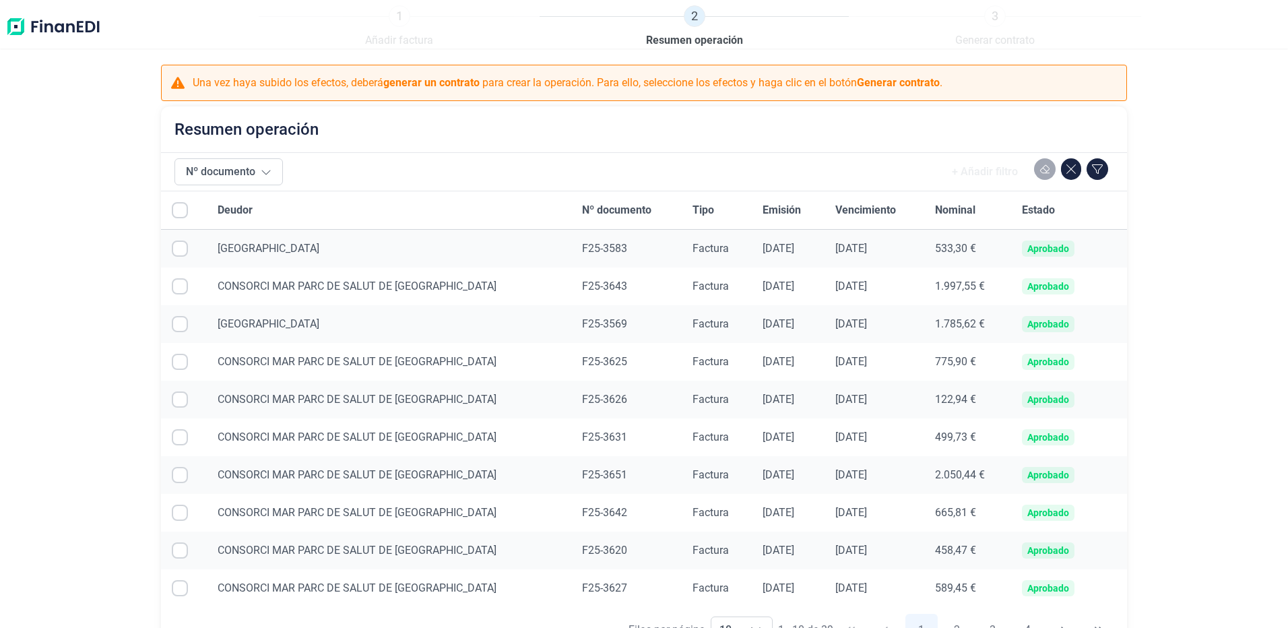
scroll to position [113, 0]
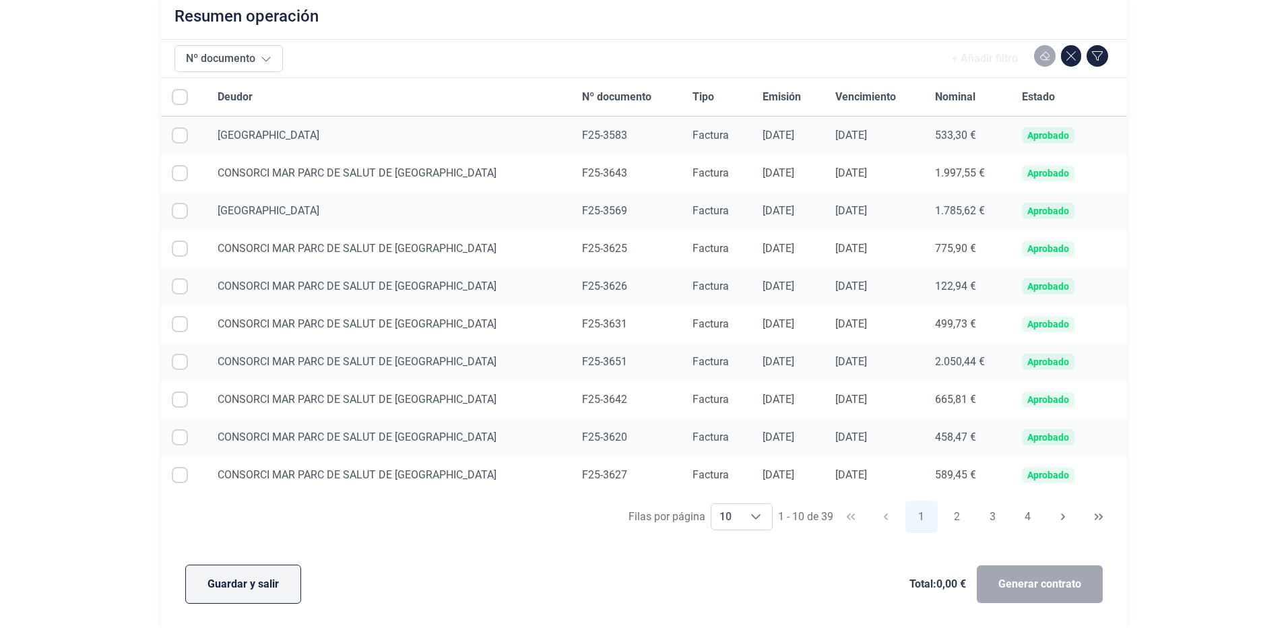
click at [214, 591] on span "Guardar y salir" at bounding box center [242, 584] width 71 height 16
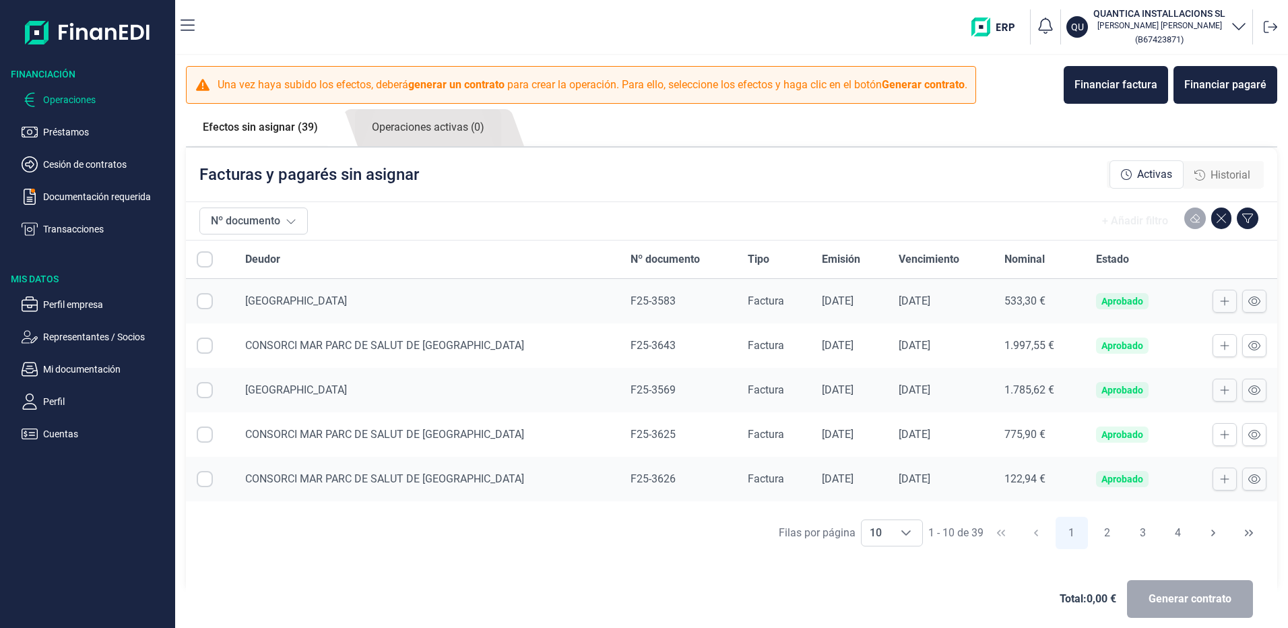
click at [635, 260] on span "Nº documento" at bounding box center [664, 259] width 69 height 16
click at [263, 214] on button "Nº documento" at bounding box center [253, 220] width 108 height 27
